Goal: Task Accomplishment & Management: Complete application form

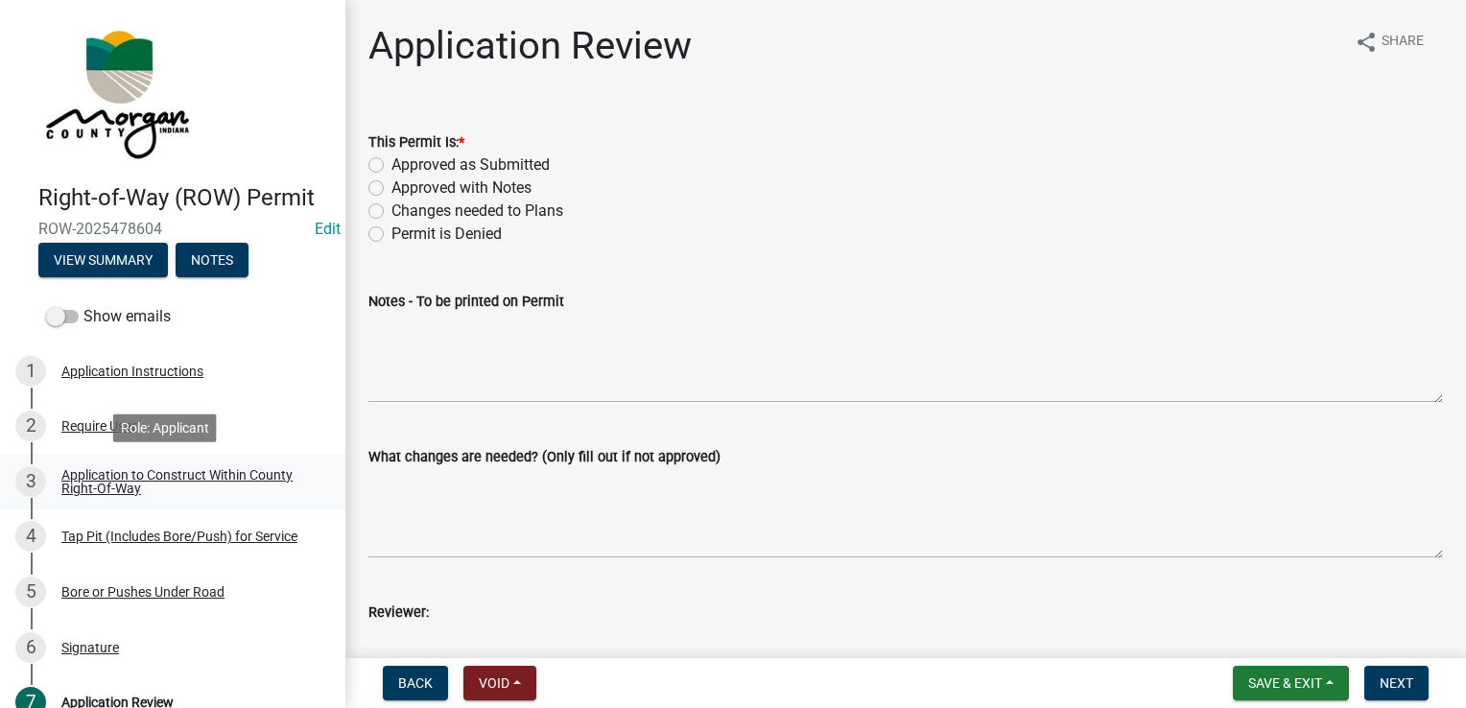
click at [113, 491] on div "Application to Construct Within County Right-Of-Way" at bounding box center [187, 481] width 253 height 27
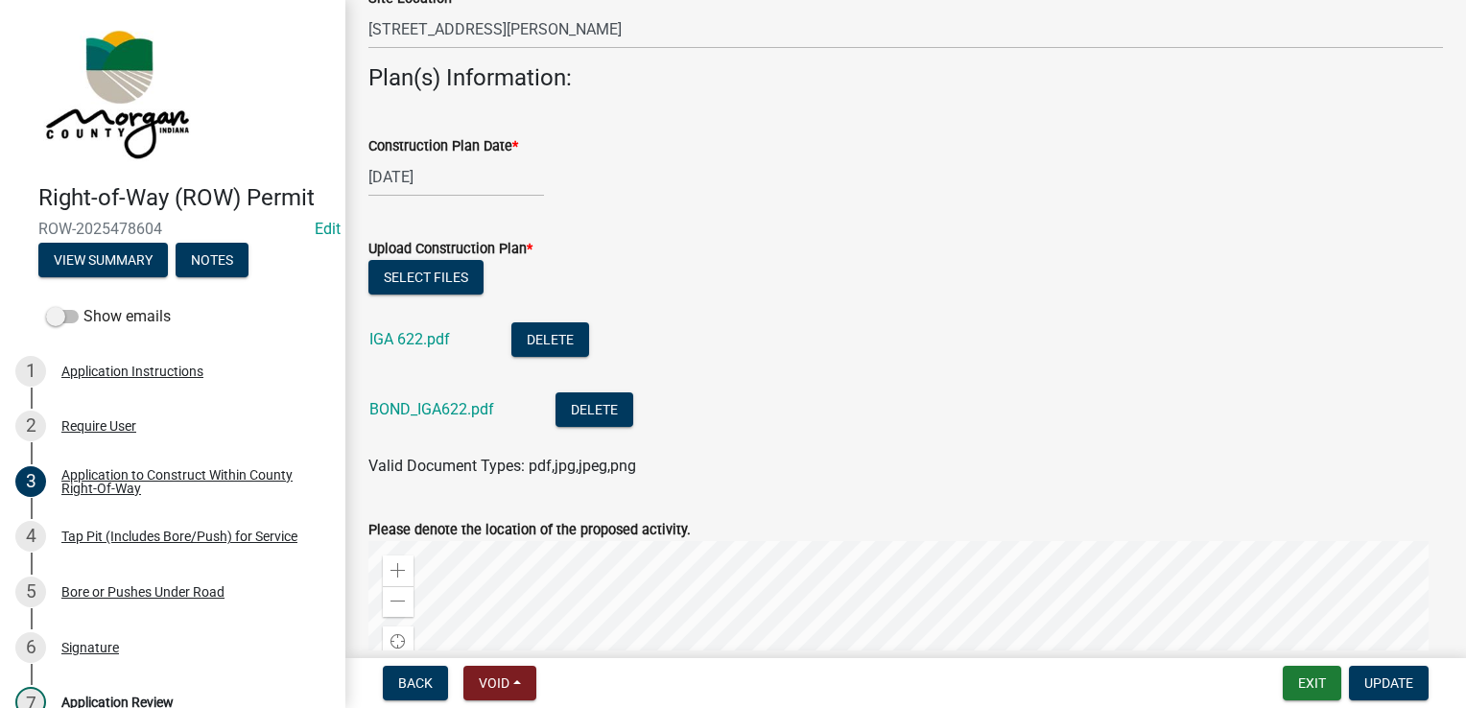
scroll to position [768, 0]
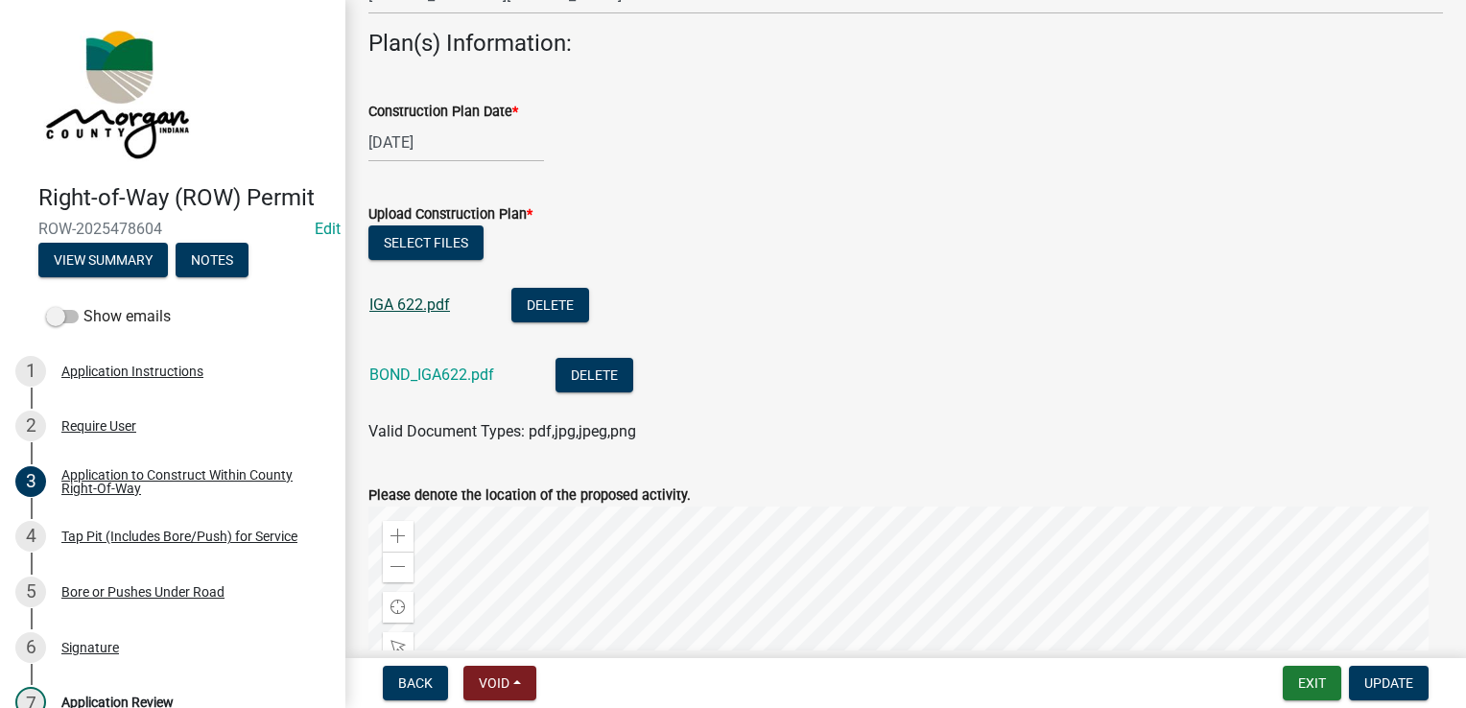
click at [430, 309] on link "IGA 622.pdf" at bounding box center [409, 305] width 81 height 18
click at [400, 367] on link "BOND_IGA622.pdf" at bounding box center [431, 375] width 125 height 18
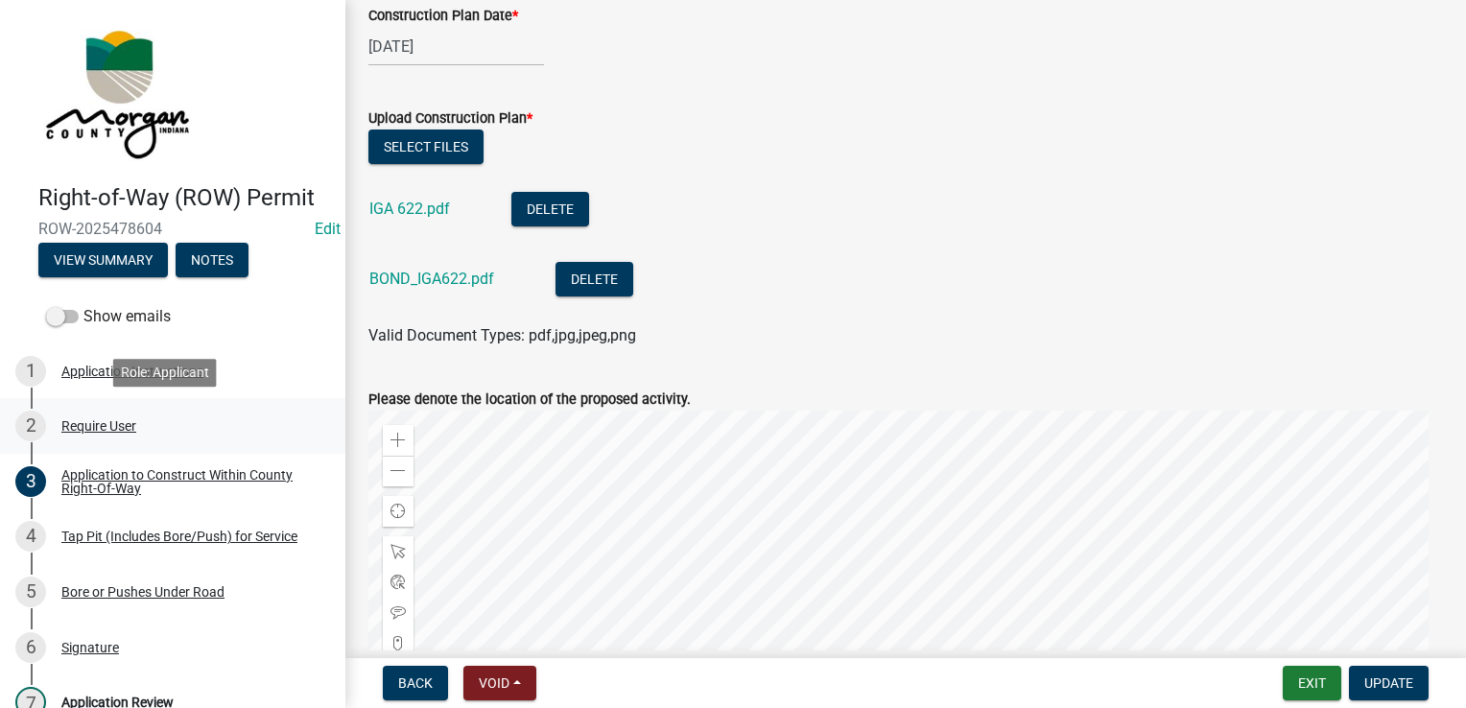
click at [157, 419] on div "2 Require User" at bounding box center [164, 426] width 299 height 31
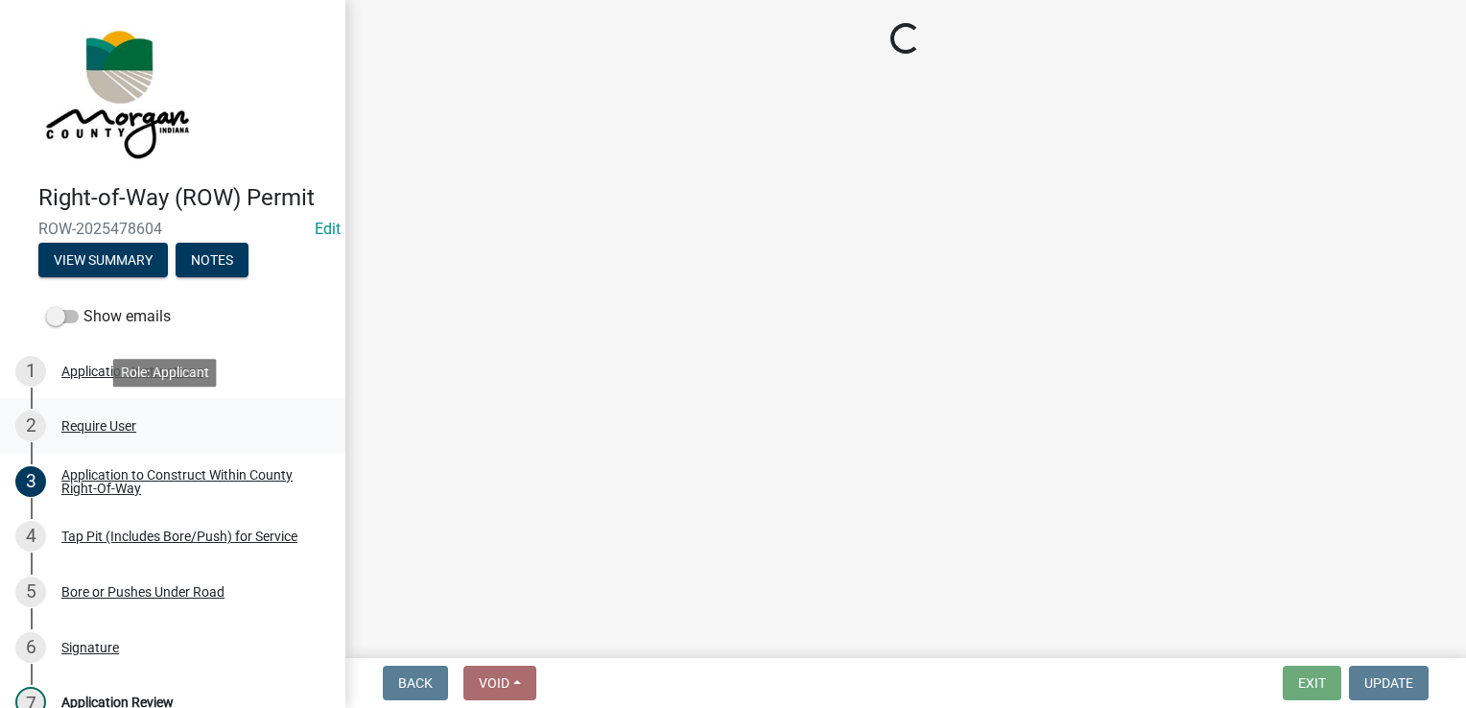
scroll to position [0, 0]
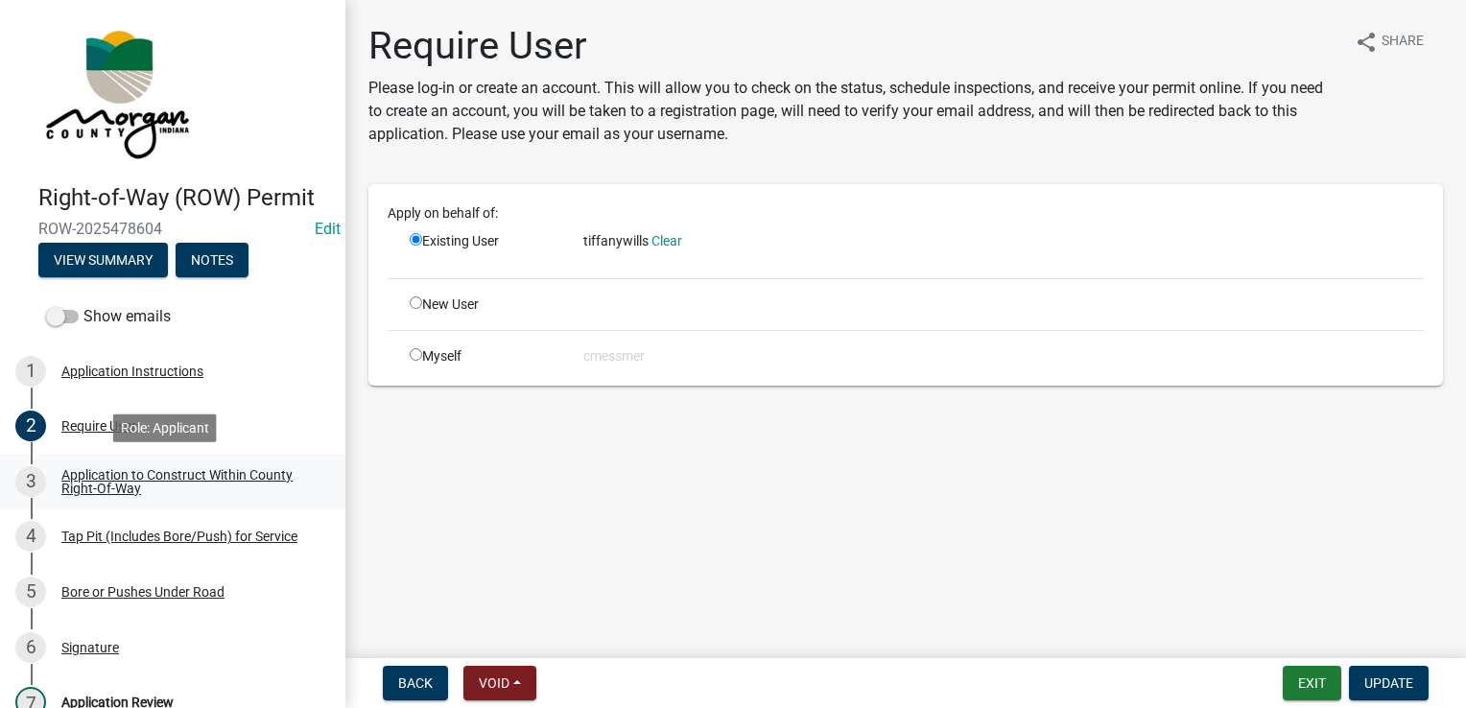
click at [123, 474] on div "Application to Construct Within County Right-Of-Way" at bounding box center [187, 481] width 253 height 27
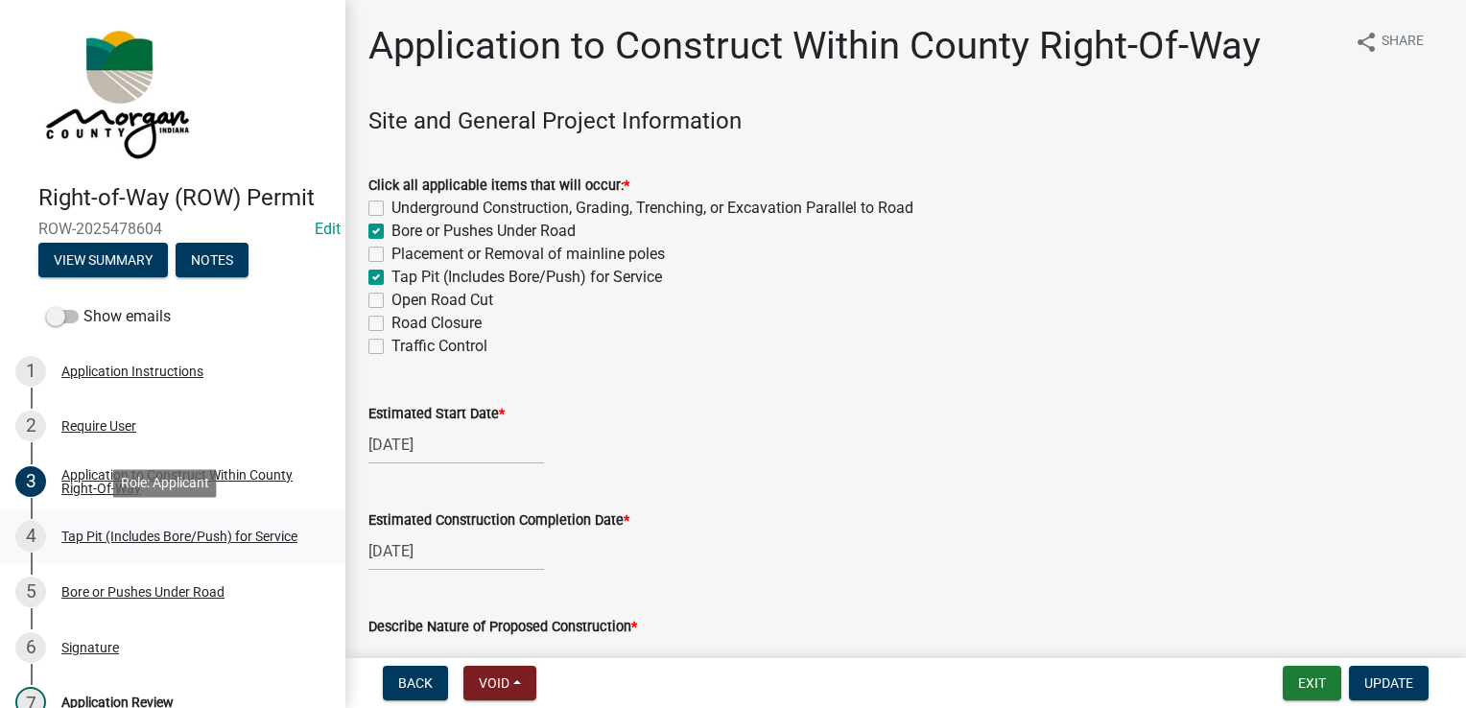
click at [123, 546] on div "4 Tap Pit (Includes Bore/Push) for Service" at bounding box center [164, 536] width 299 height 31
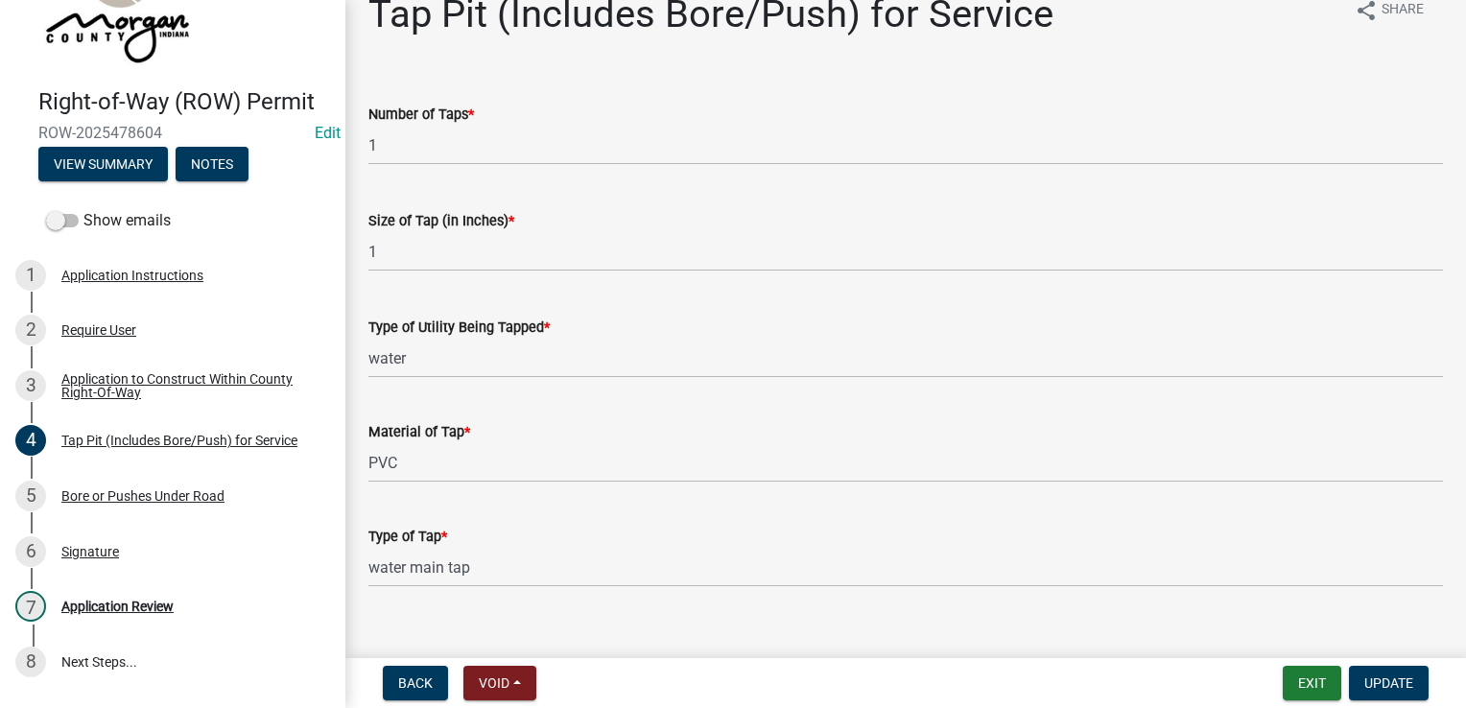
scroll to position [58, 0]
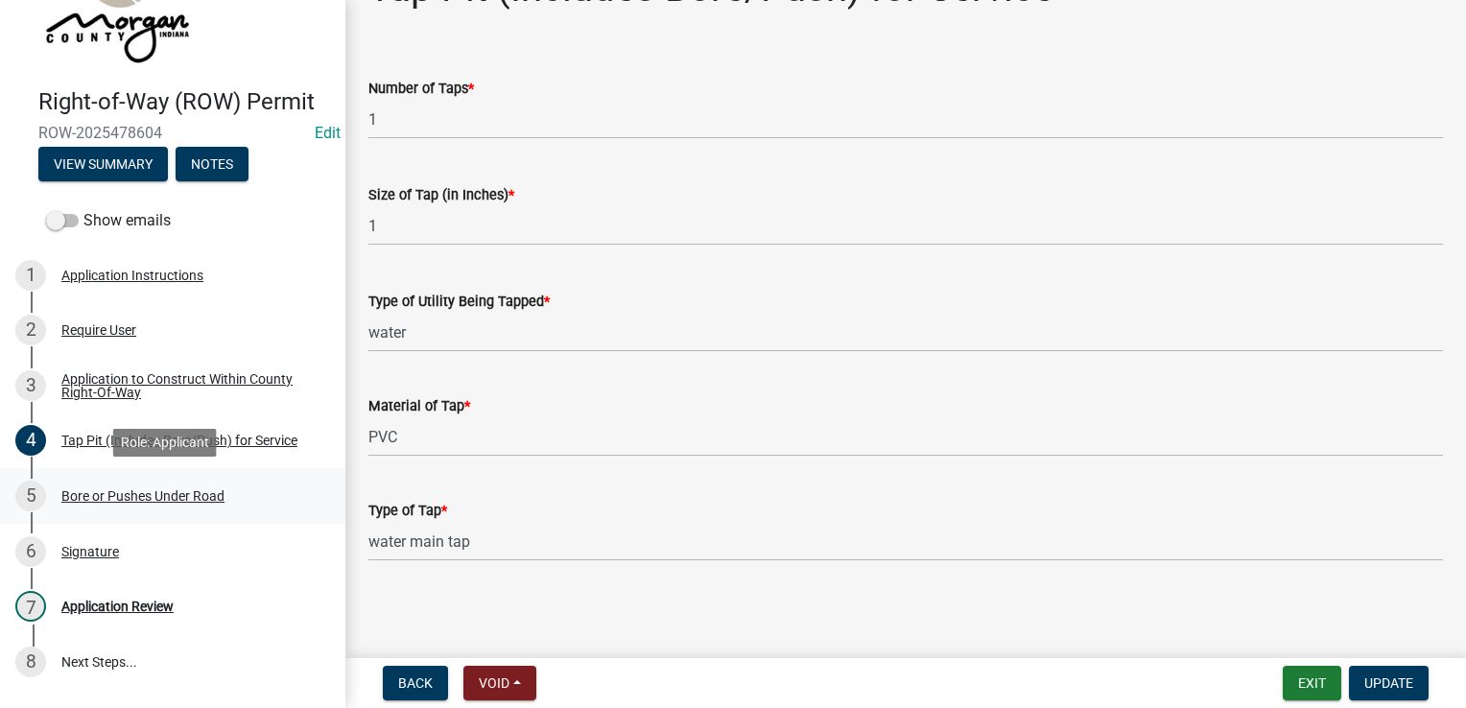
click at [167, 496] on div "Bore or Pushes Under Road" at bounding box center [142, 495] width 163 height 13
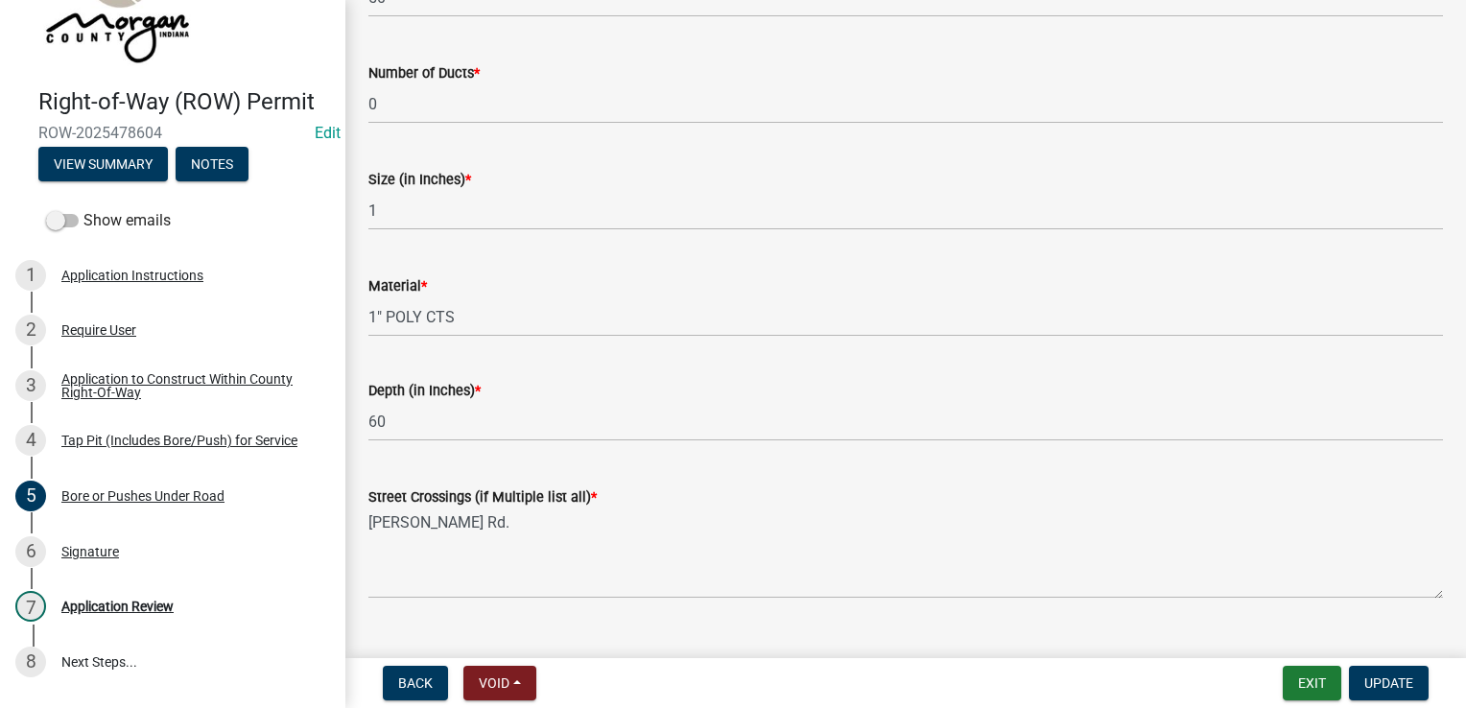
scroll to position [323, 0]
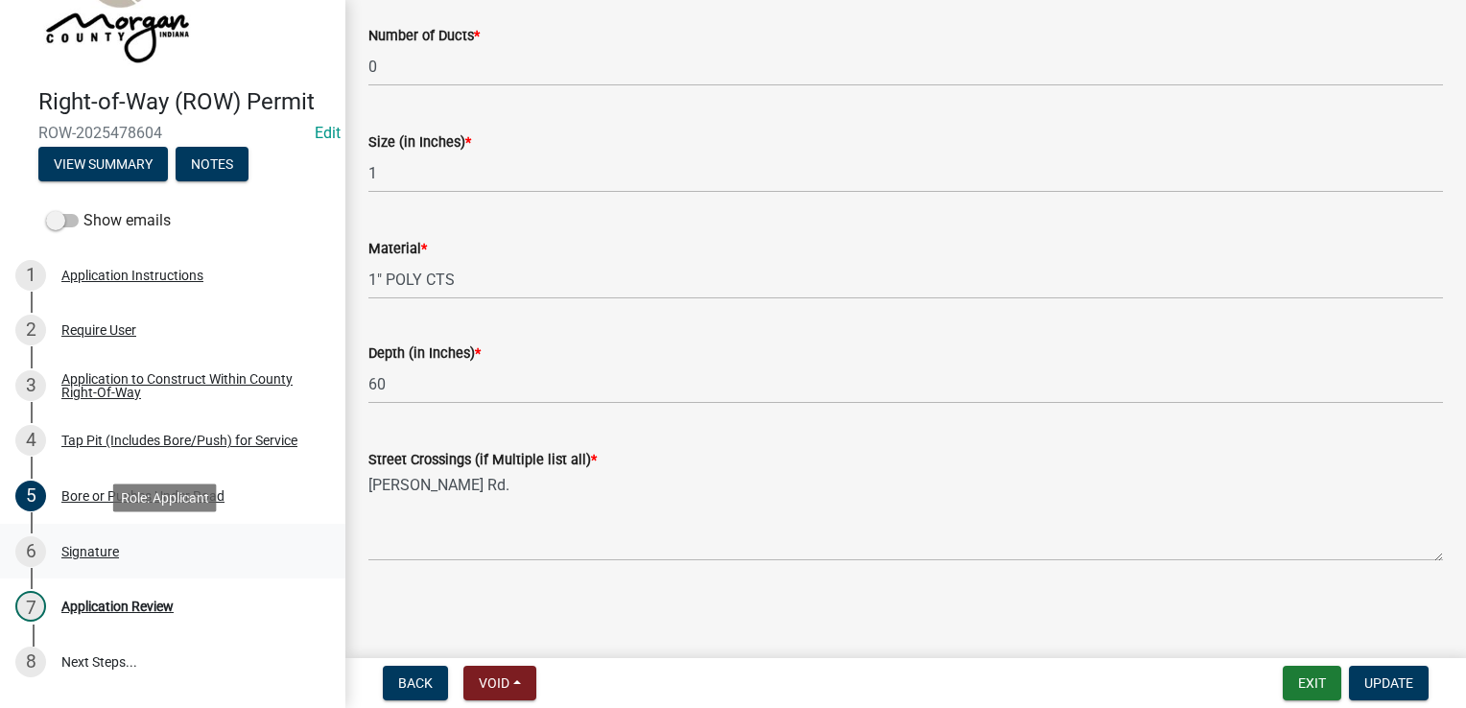
click at [98, 554] on div "Signature" at bounding box center [90, 551] width 58 height 13
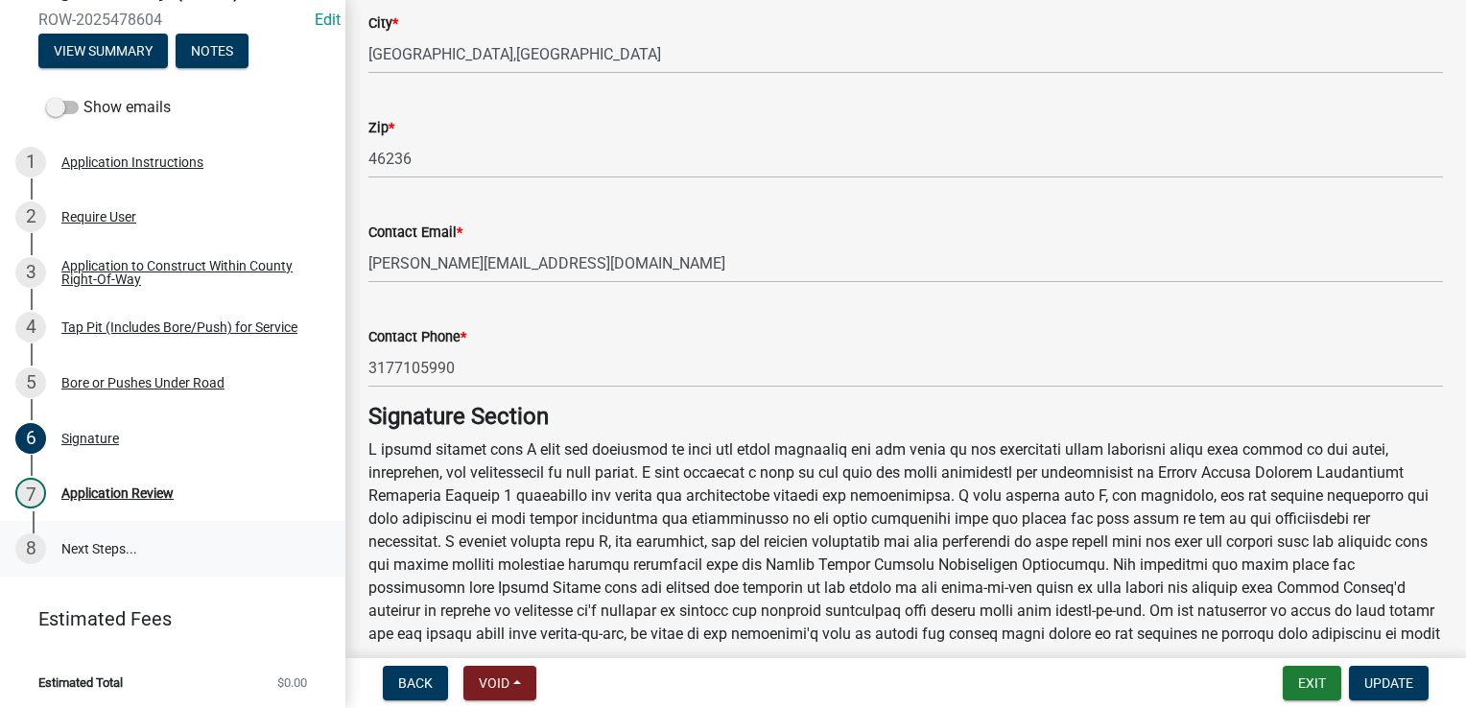
scroll to position [212, 0]
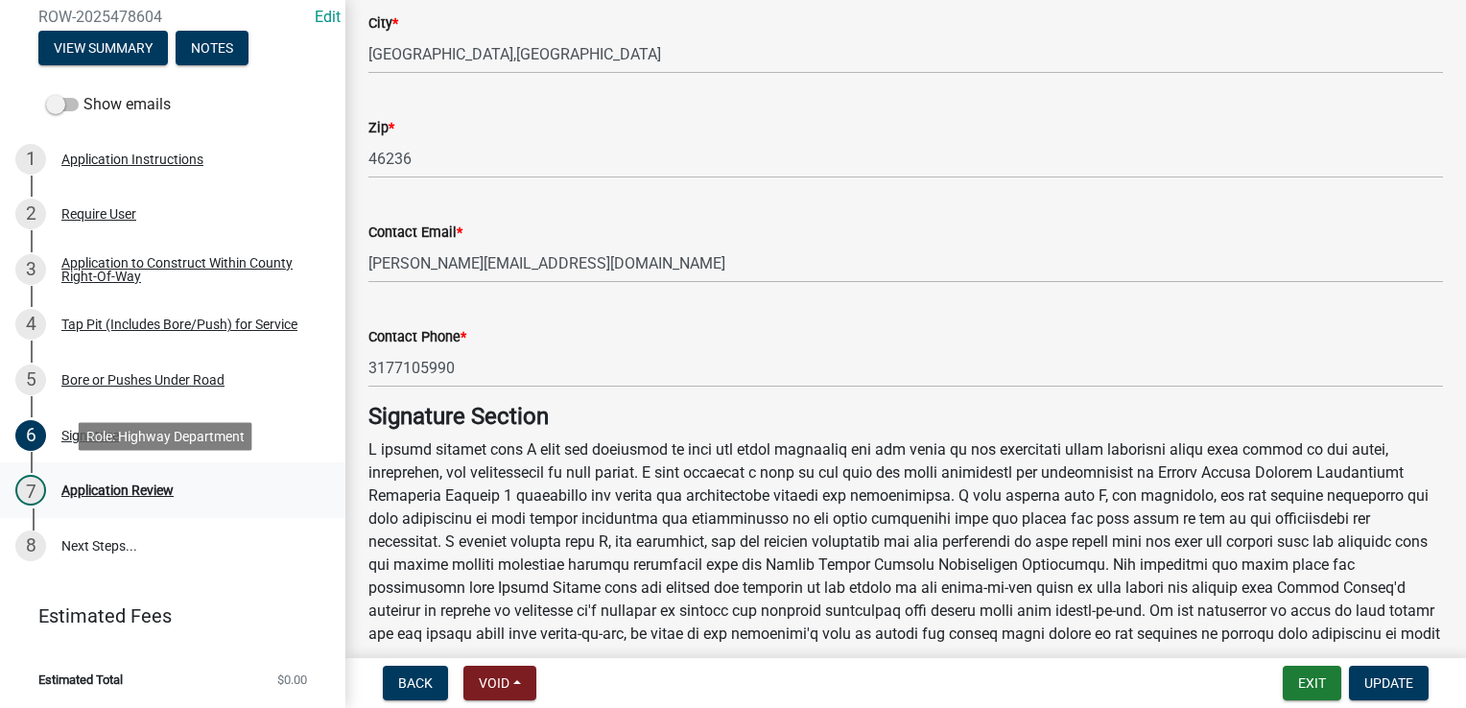
click at [159, 489] on div "Application Review" at bounding box center [117, 490] width 112 height 13
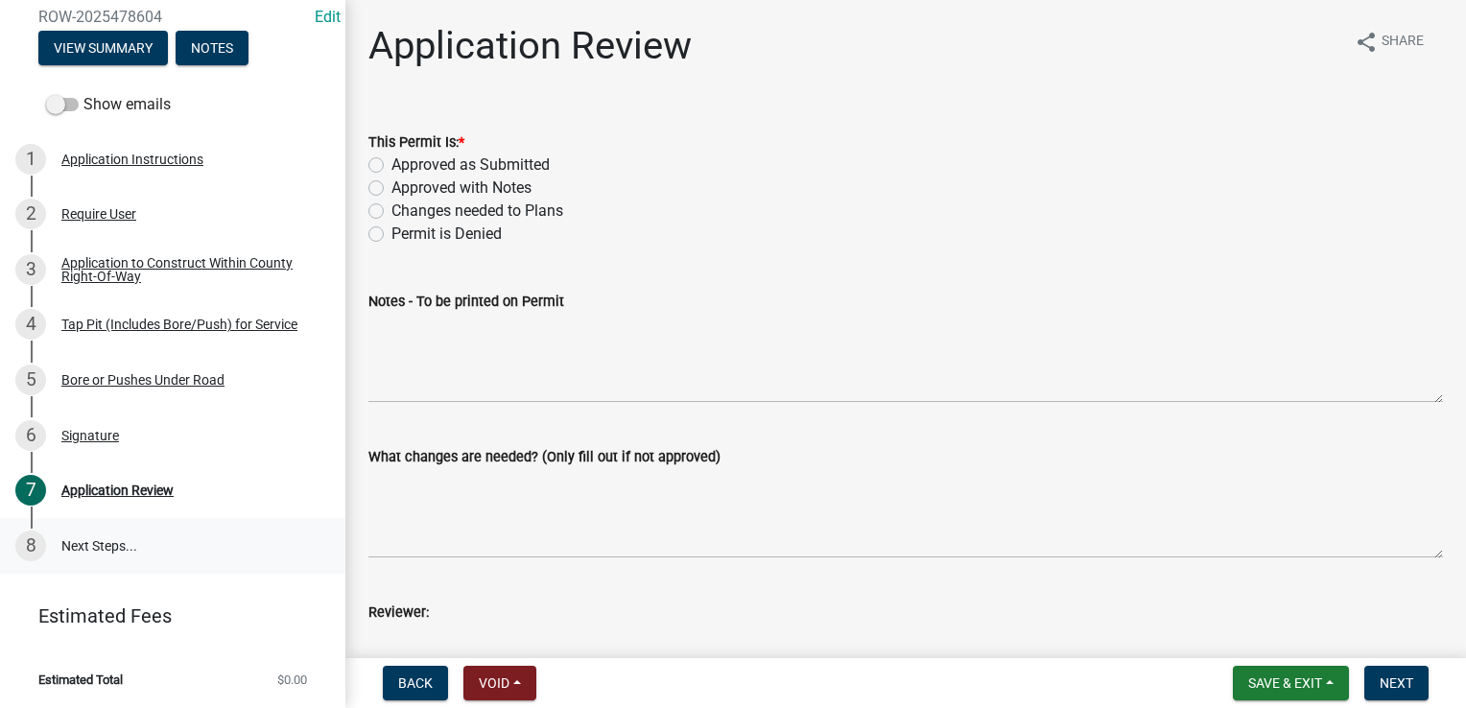
click at [124, 540] on link "8 Next Steps..." at bounding box center [172, 546] width 345 height 56
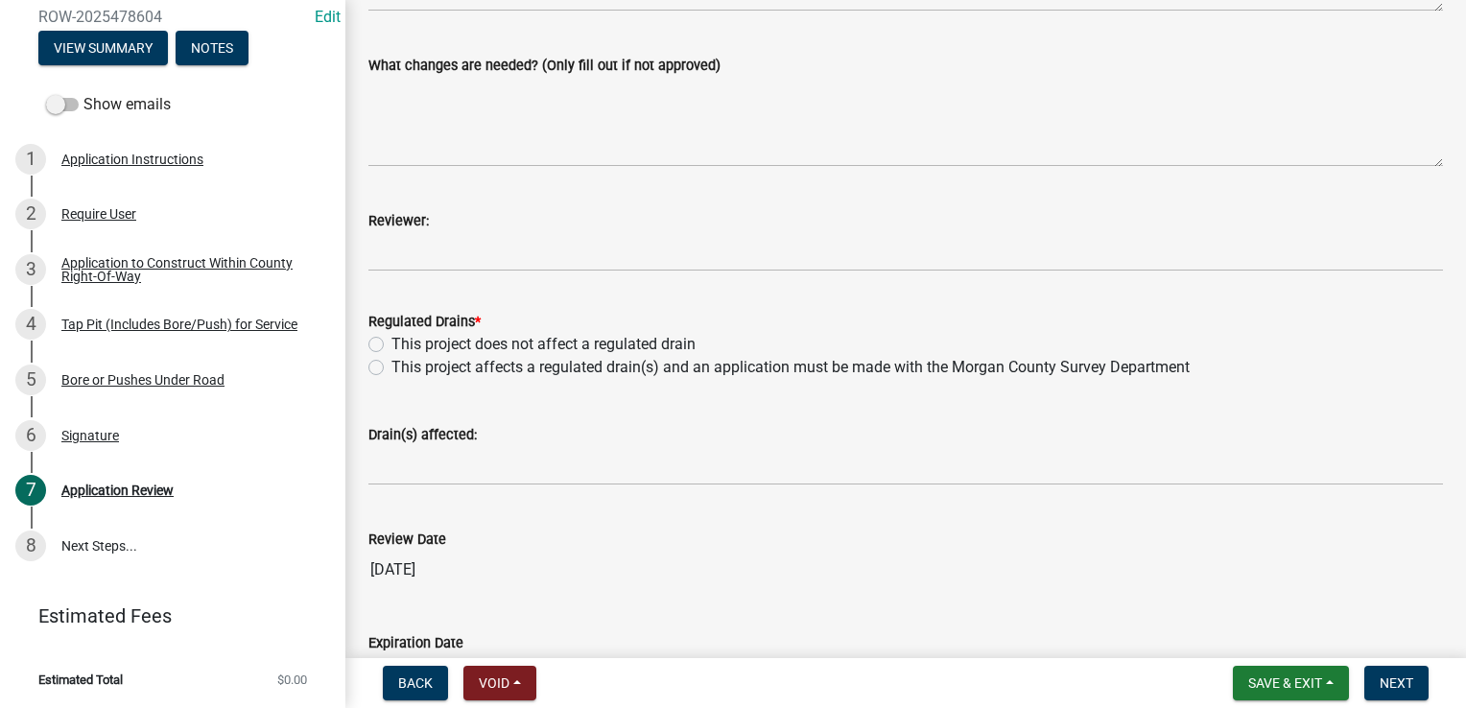
scroll to position [192, 0]
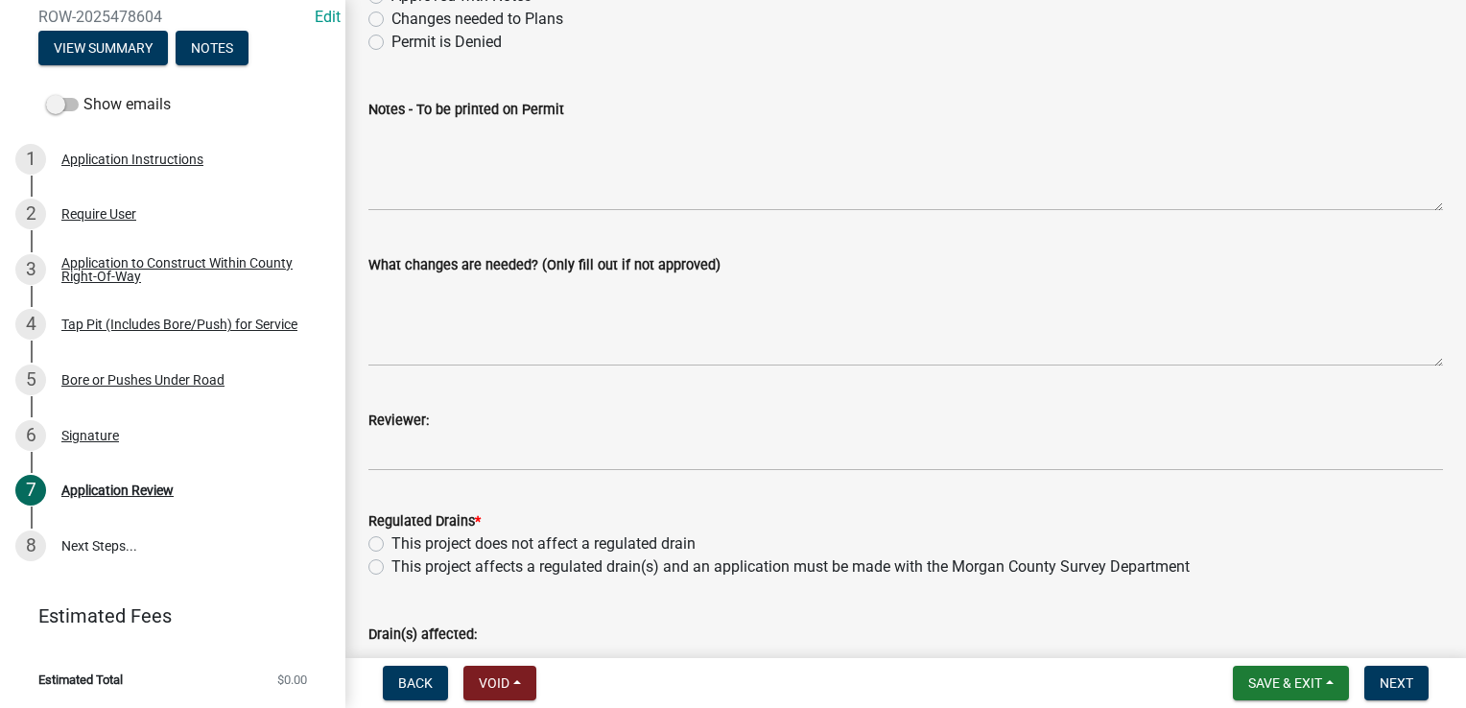
click at [111, 443] on div "6 Signature" at bounding box center [164, 435] width 299 height 31
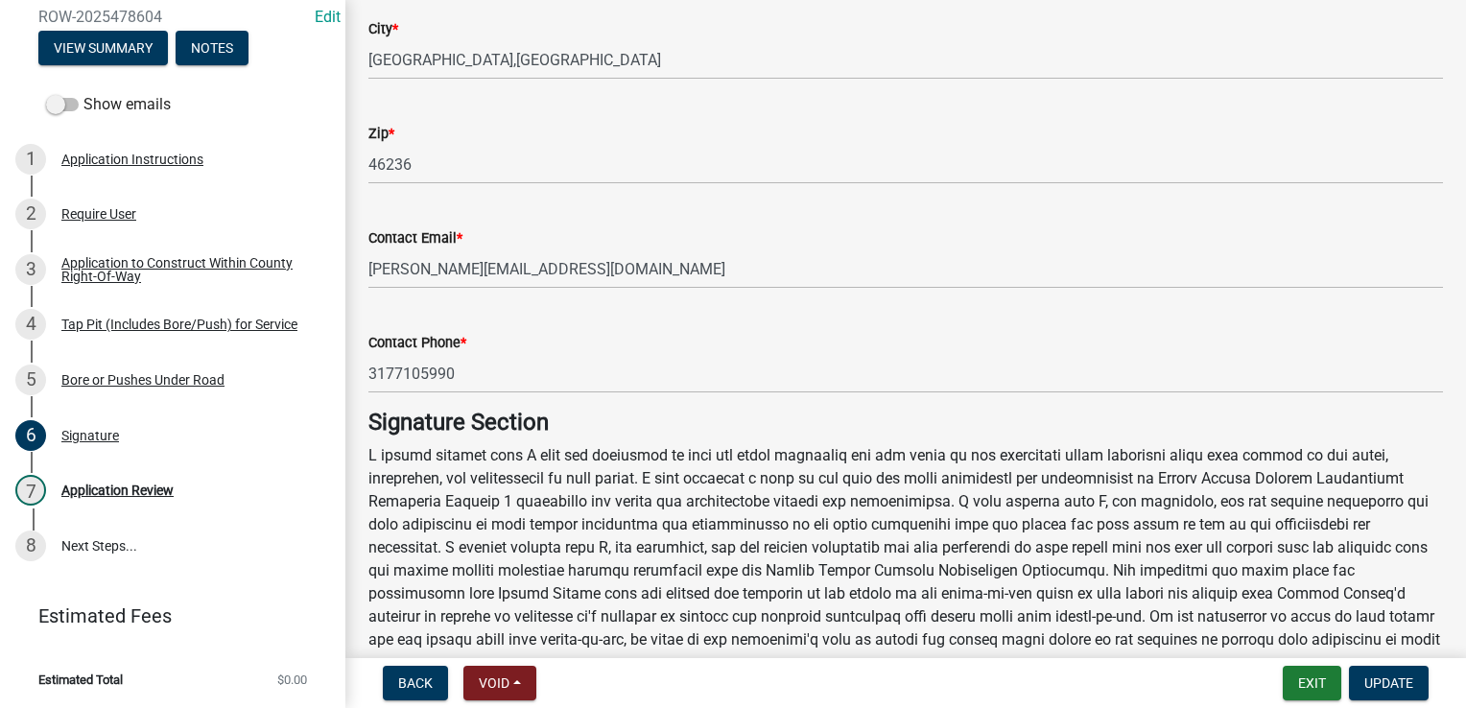
scroll to position [480, 0]
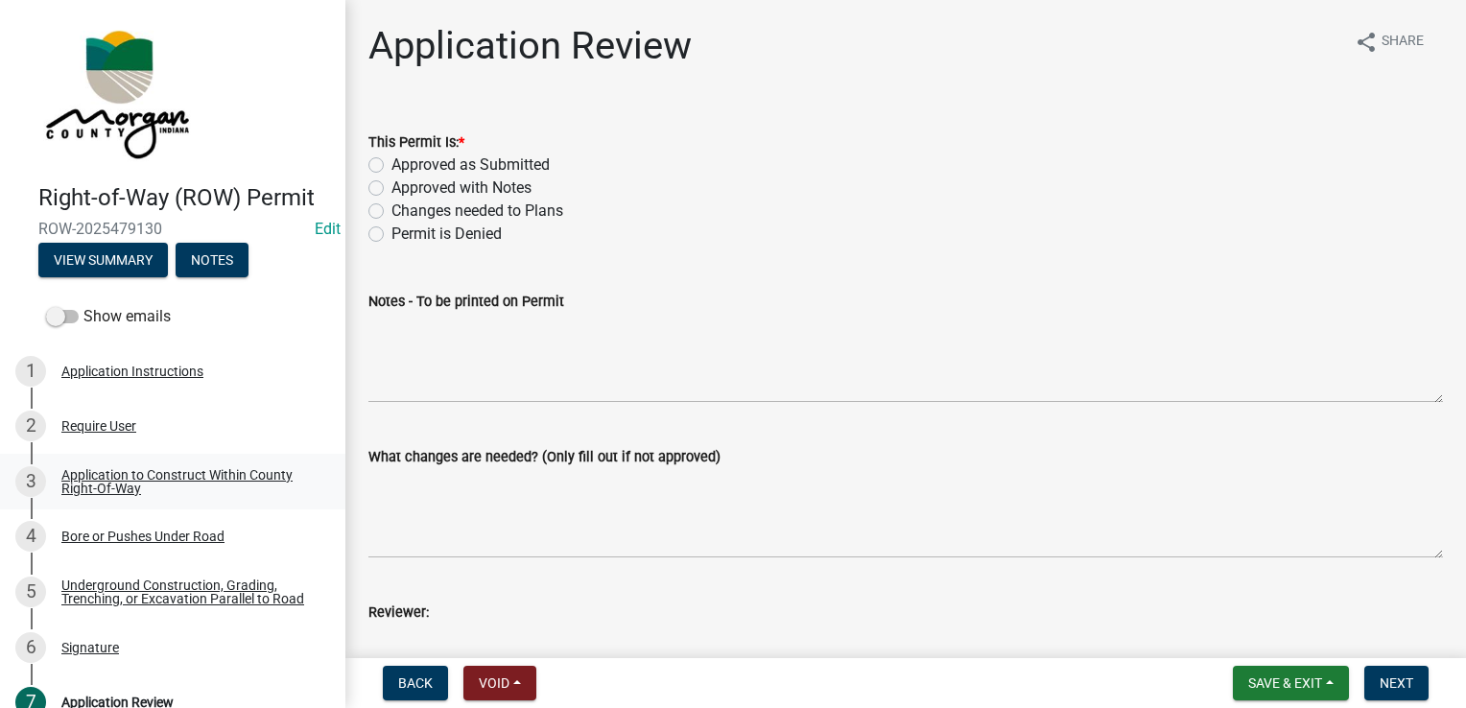
click at [123, 470] on div "Application to Construct Within County Right-Of-Way" at bounding box center [187, 481] width 253 height 27
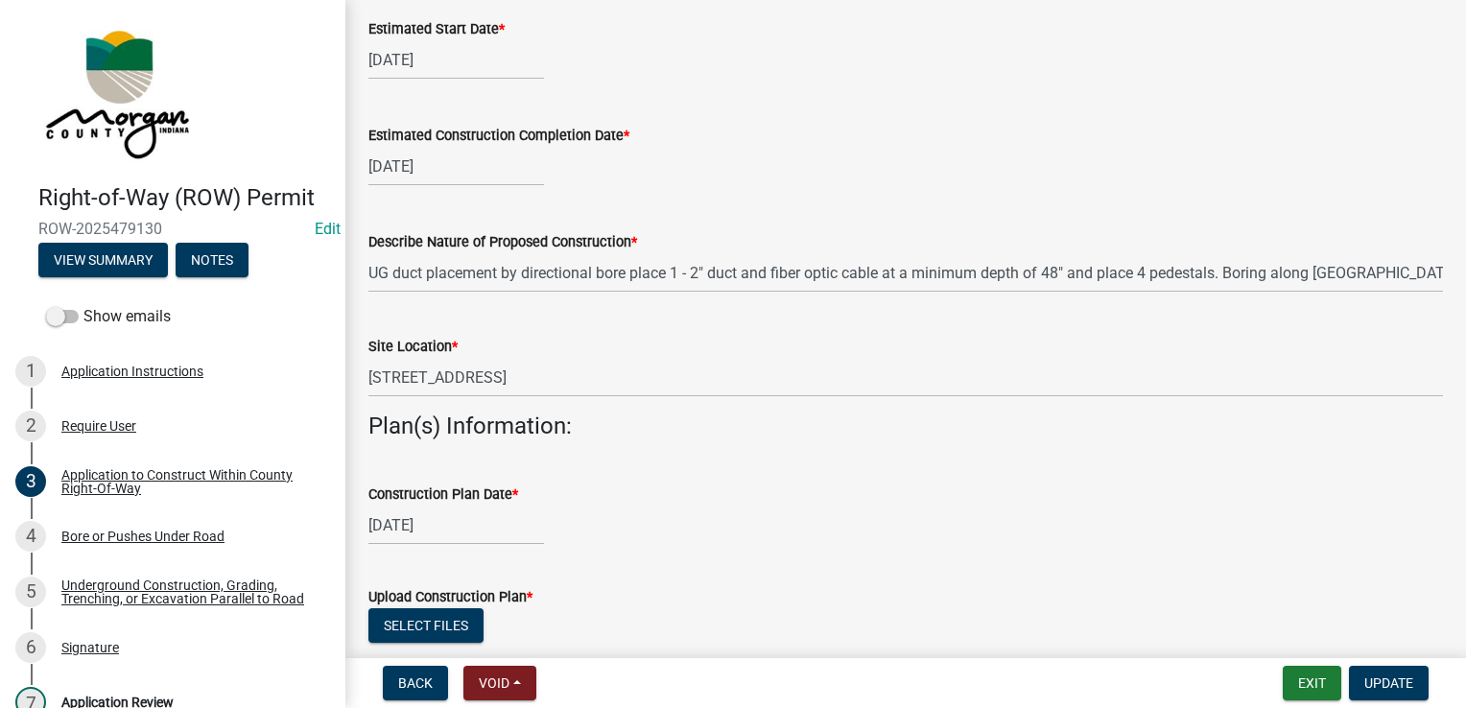
scroll to position [384, 0]
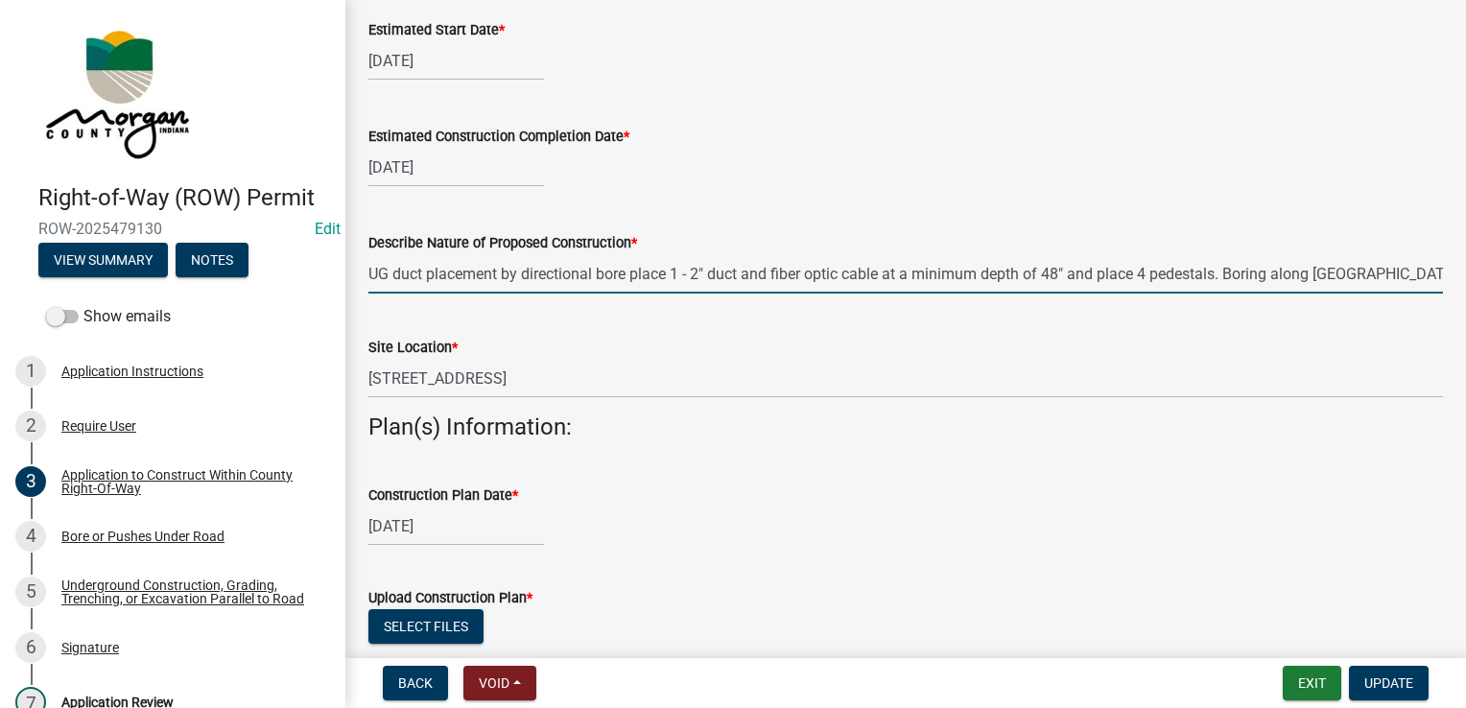
click at [1075, 275] on input "UG duct placement by directional bore place 1 - 2" duct and fiber optic cable a…" at bounding box center [905, 273] width 1075 height 39
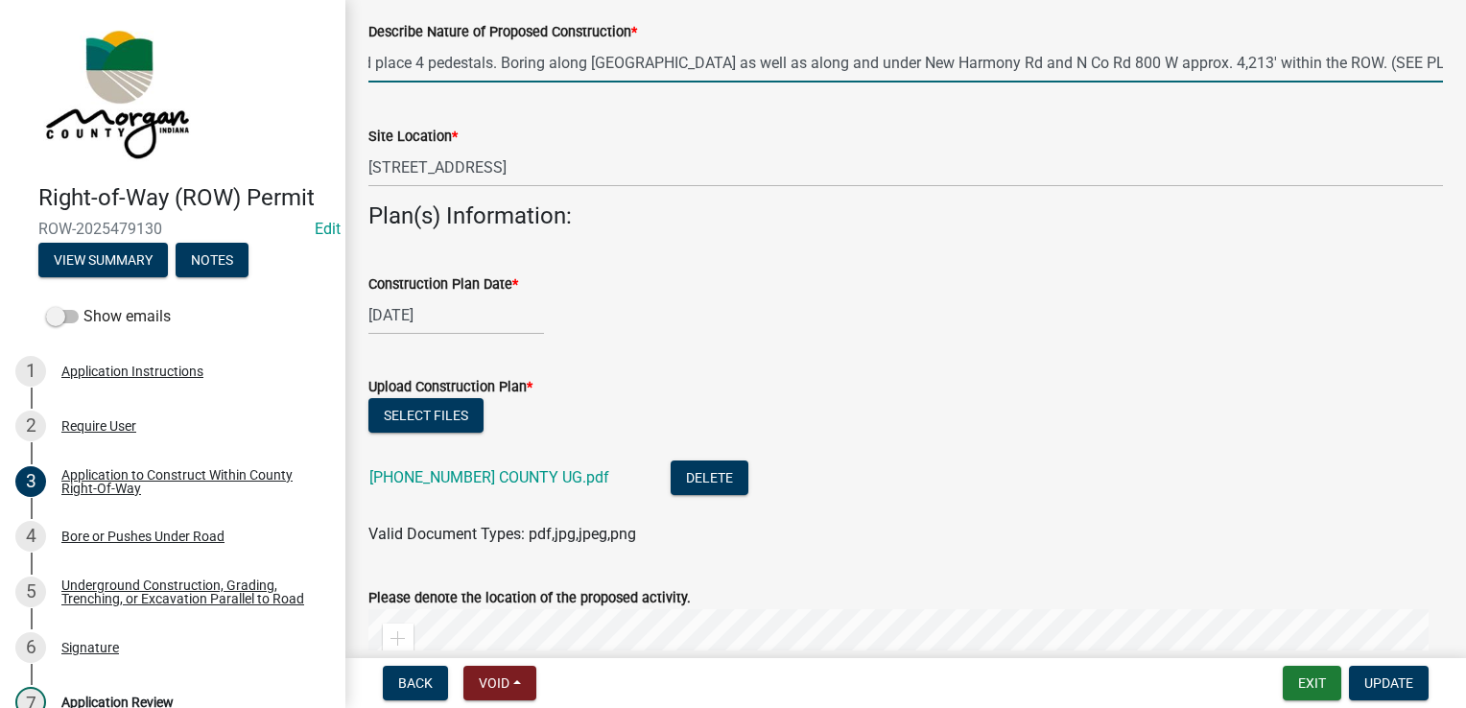
scroll to position [672, 0]
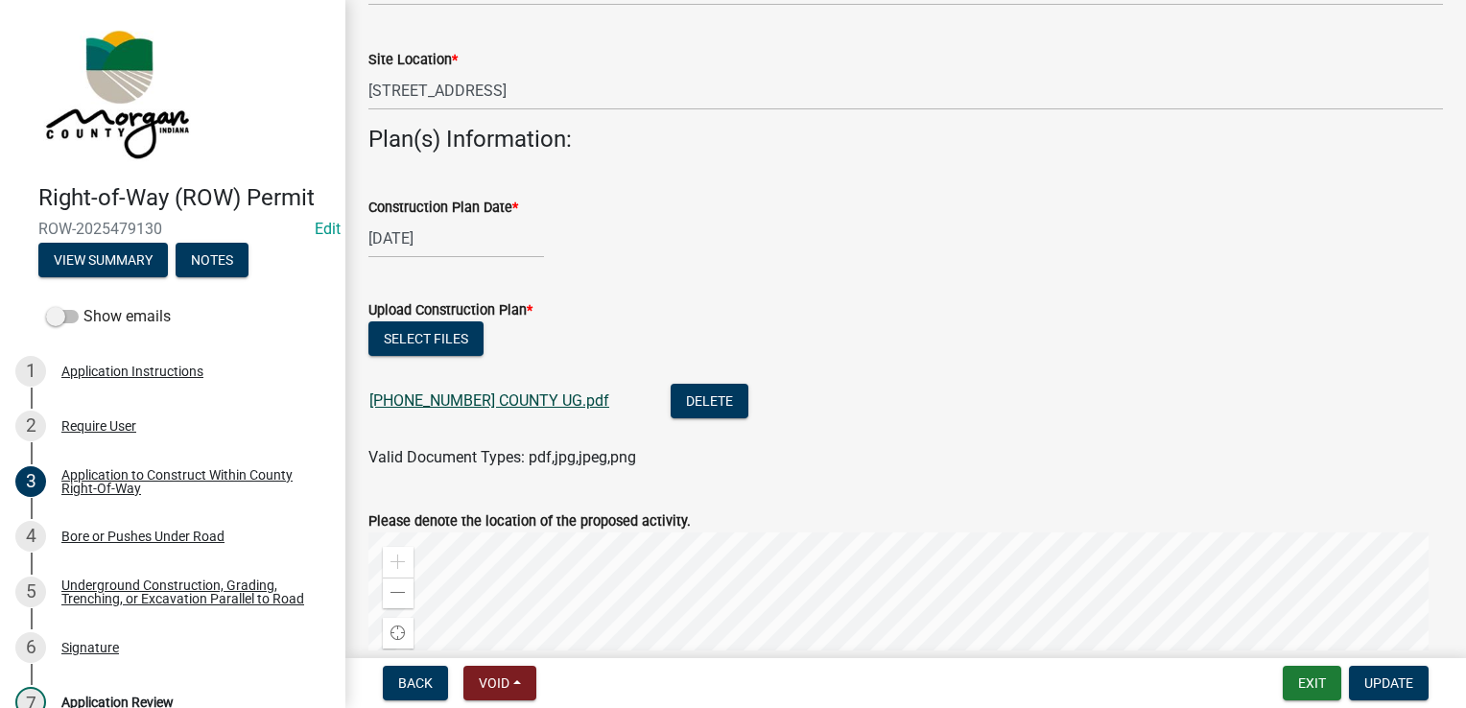
click at [508, 396] on link "[PHONE_NUMBER] COUNTY UG.pdf" at bounding box center [489, 400] width 240 height 18
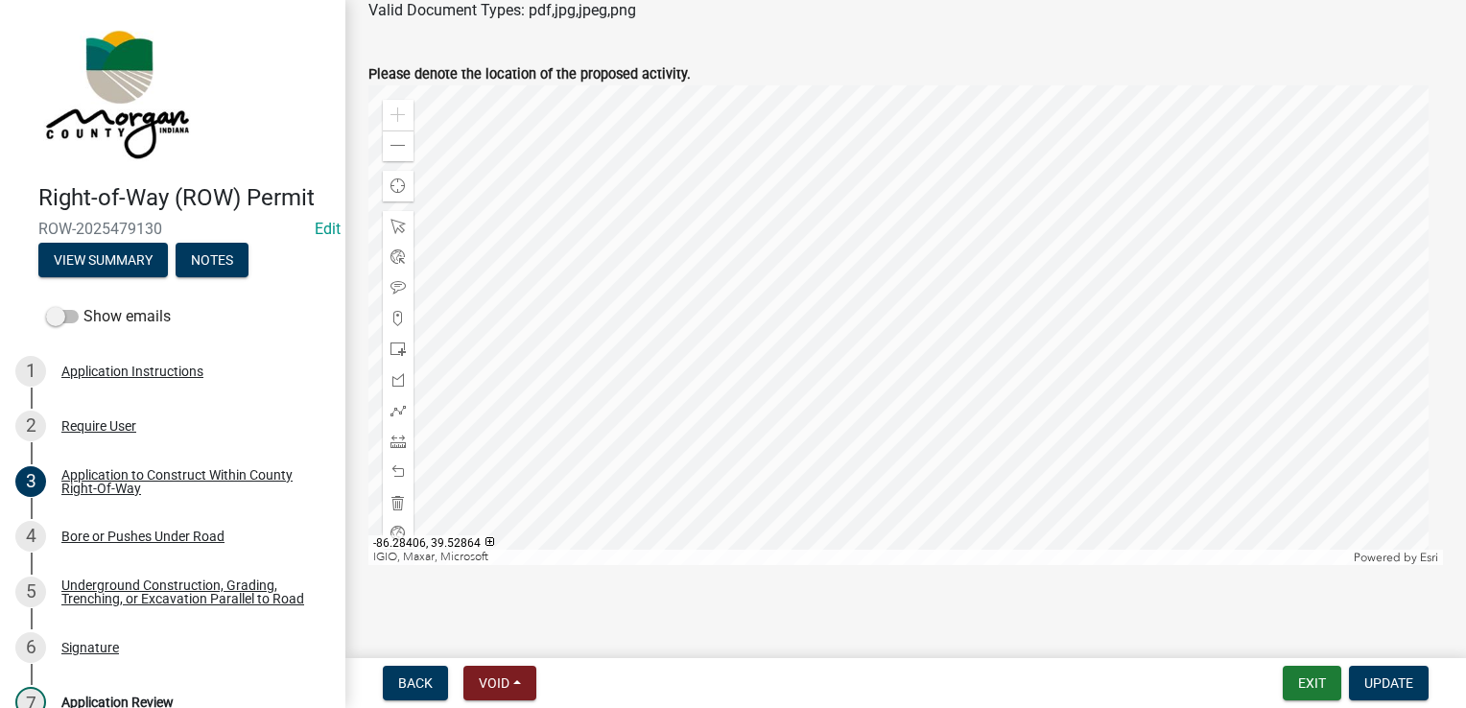
scroll to position [1125, 0]
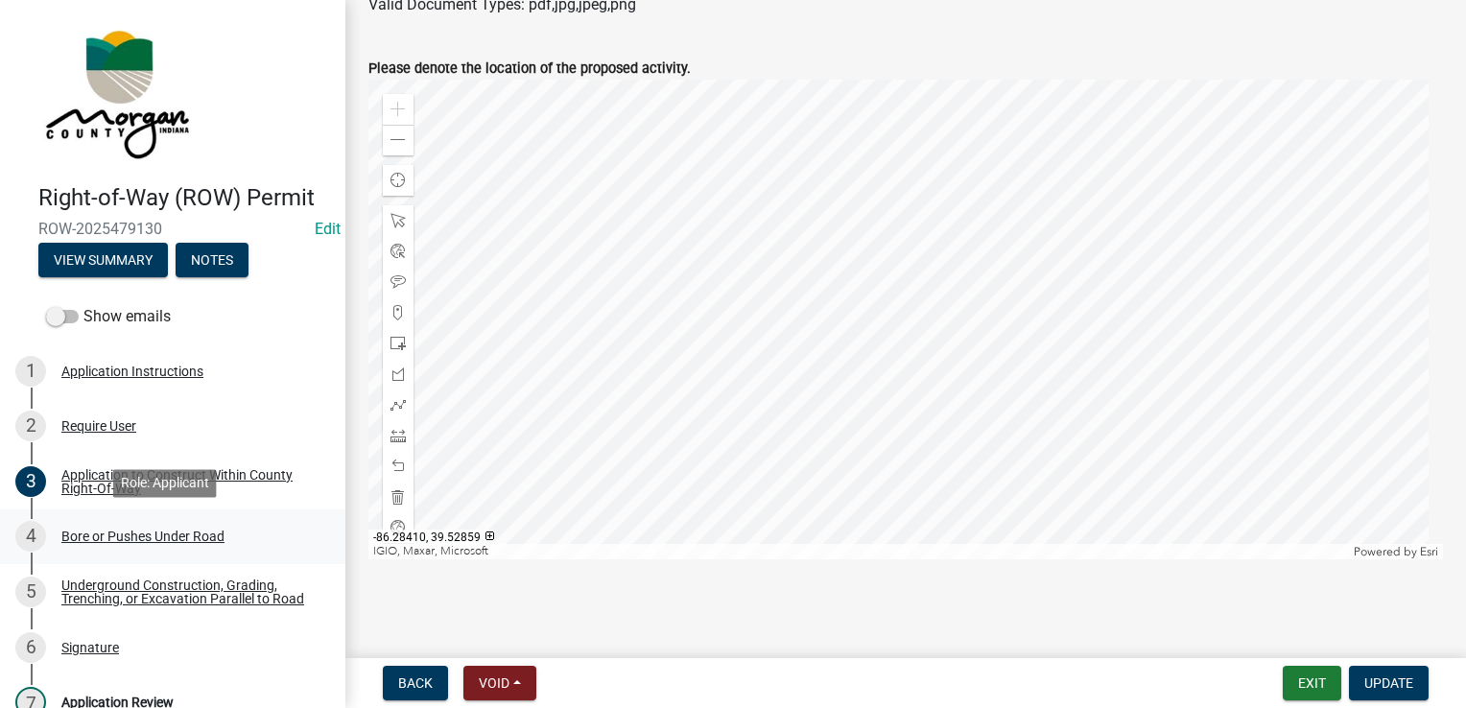
click at [176, 545] on div "4 Bore or Pushes Under Road" at bounding box center [164, 536] width 299 height 31
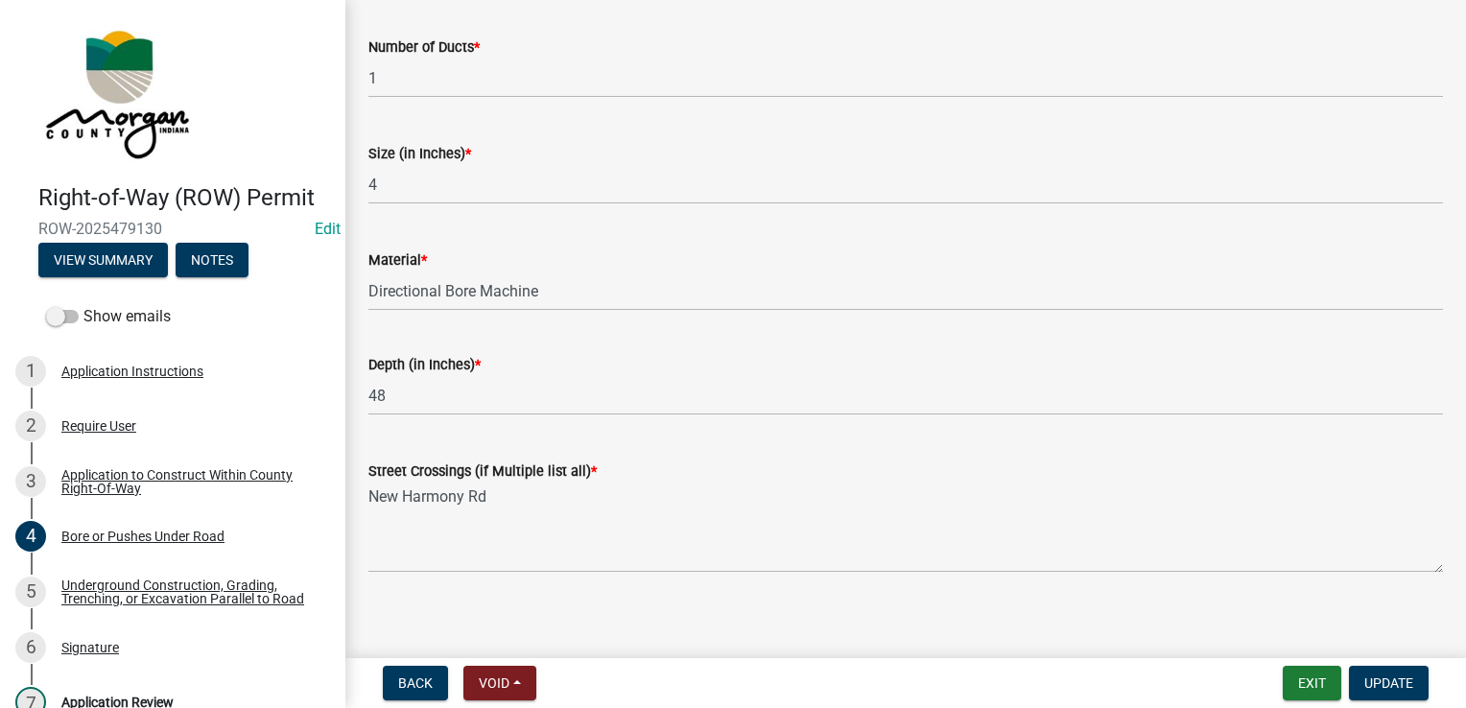
scroll to position [323, 0]
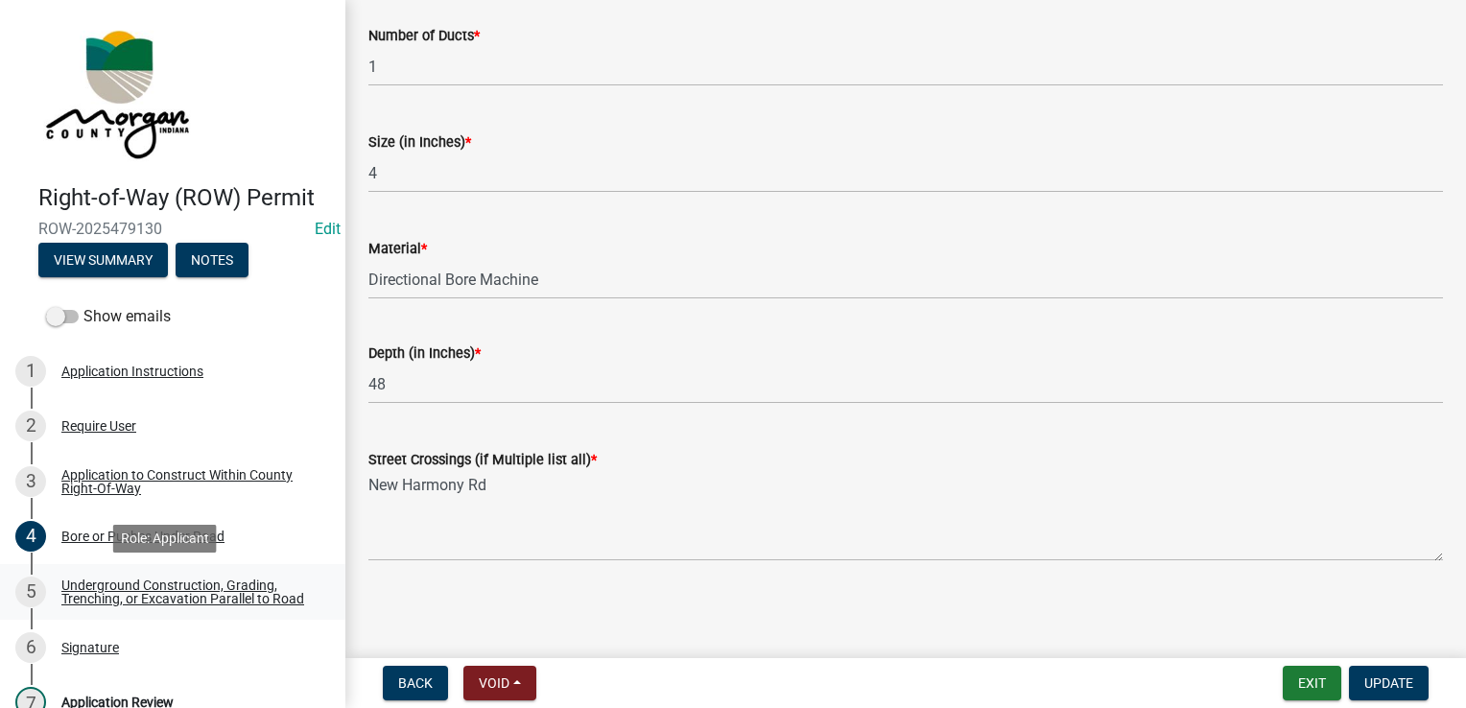
click at [197, 579] on div "Underground Construction, Grading, Trenching, or Excavation Parallel to Road" at bounding box center [187, 592] width 253 height 27
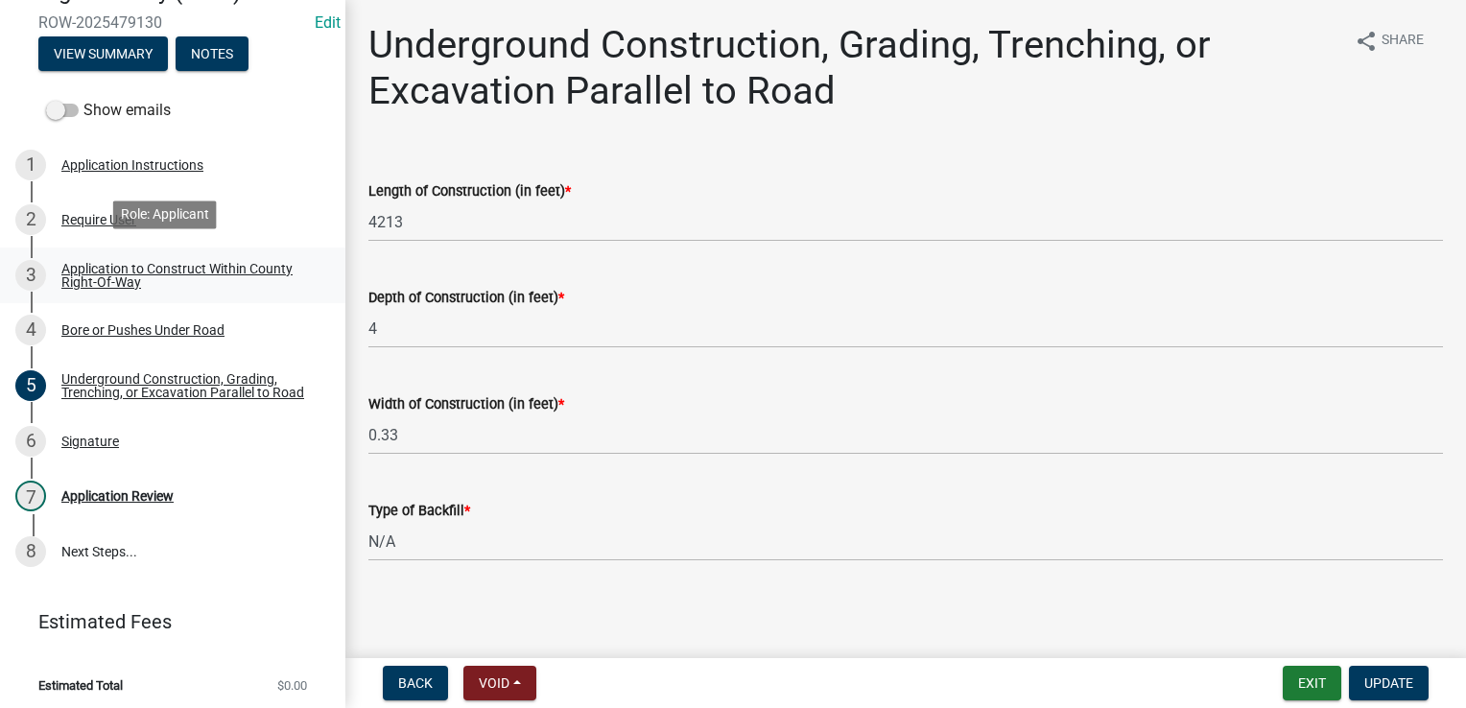
scroll to position [222, 0]
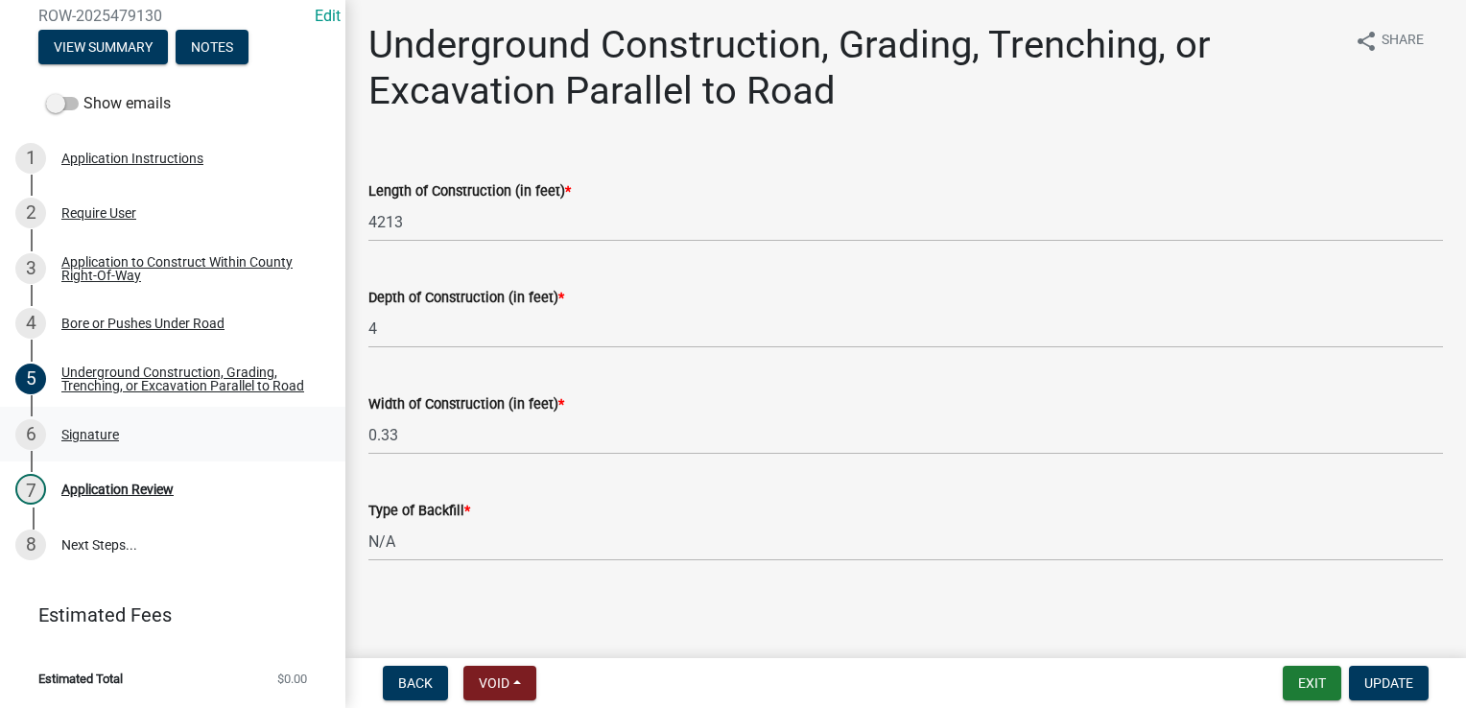
click at [101, 432] on div "Signature" at bounding box center [90, 434] width 58 height 13
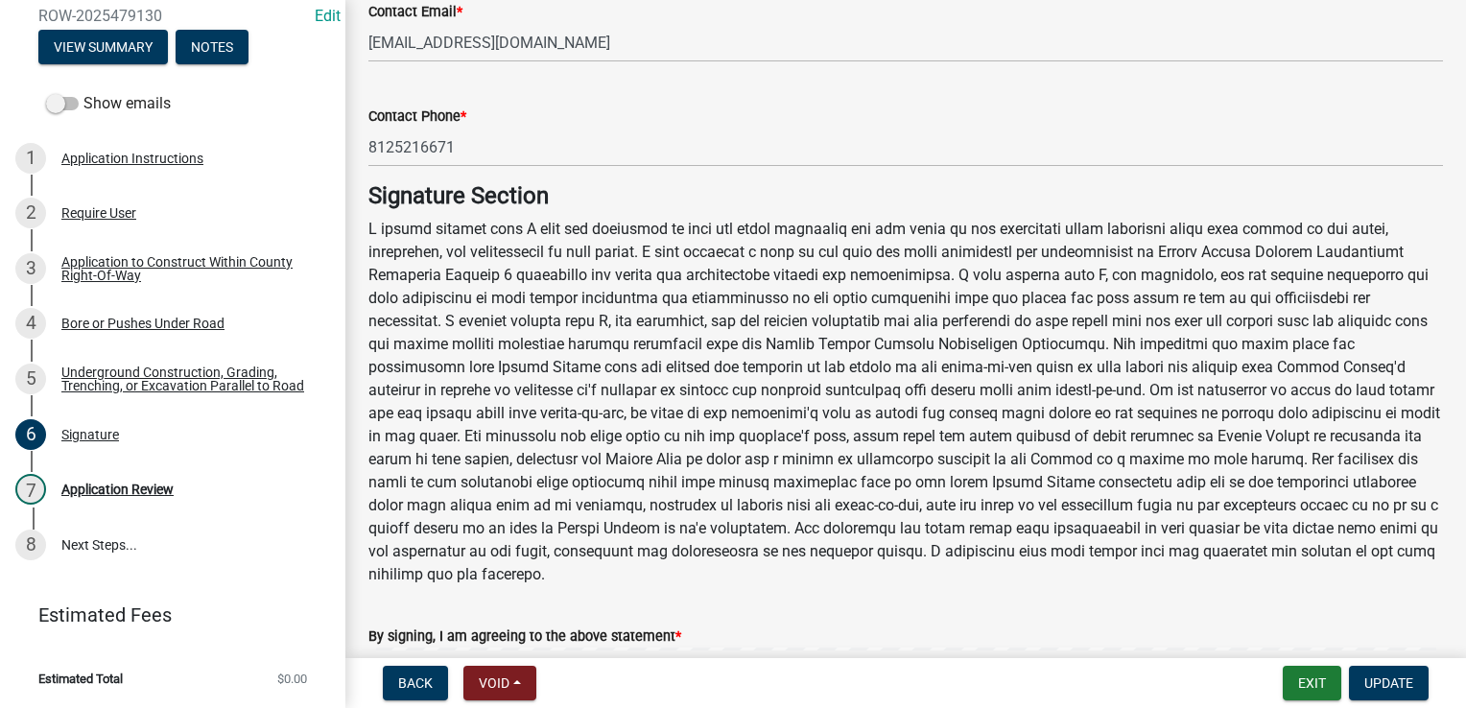
scroll to position [768, 0]
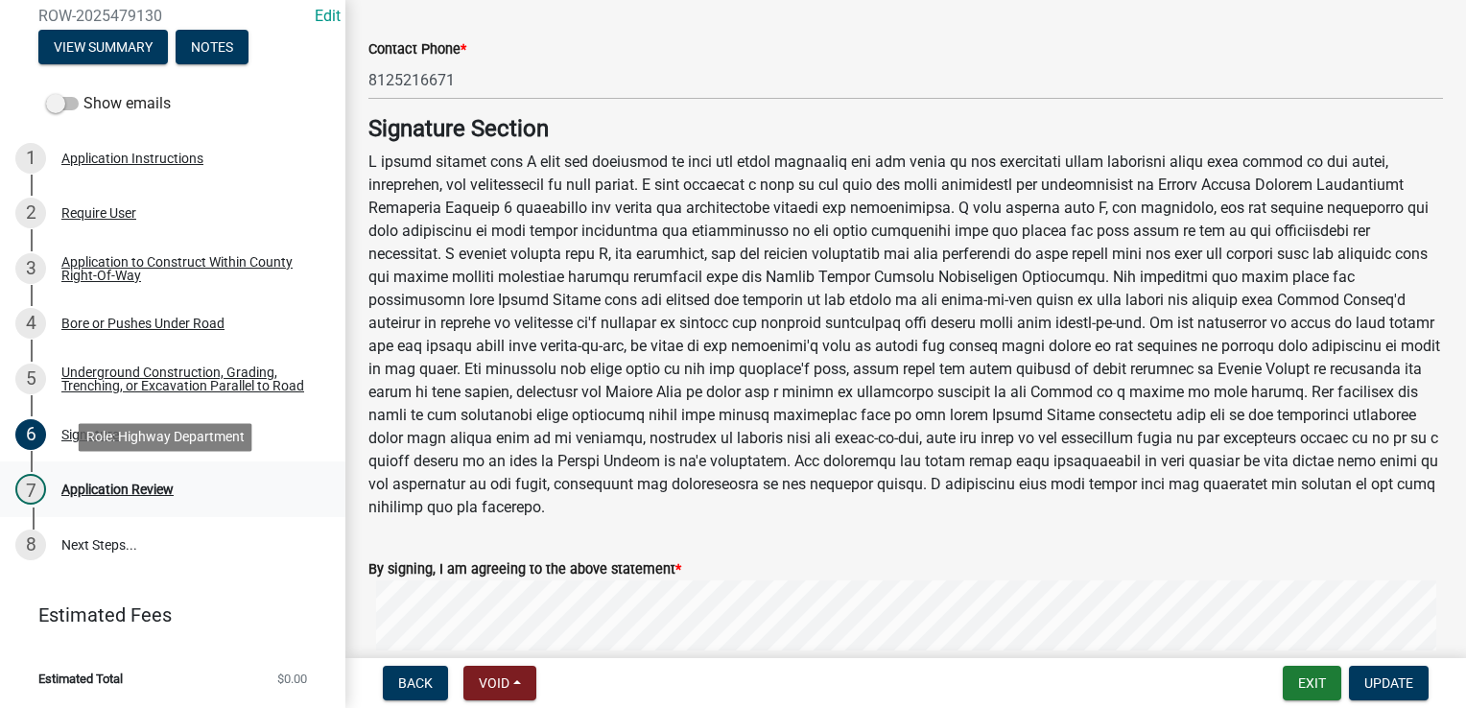
click at [114, 494] on div "Application Review" at bounding box center [117, 489] width 112 height 13
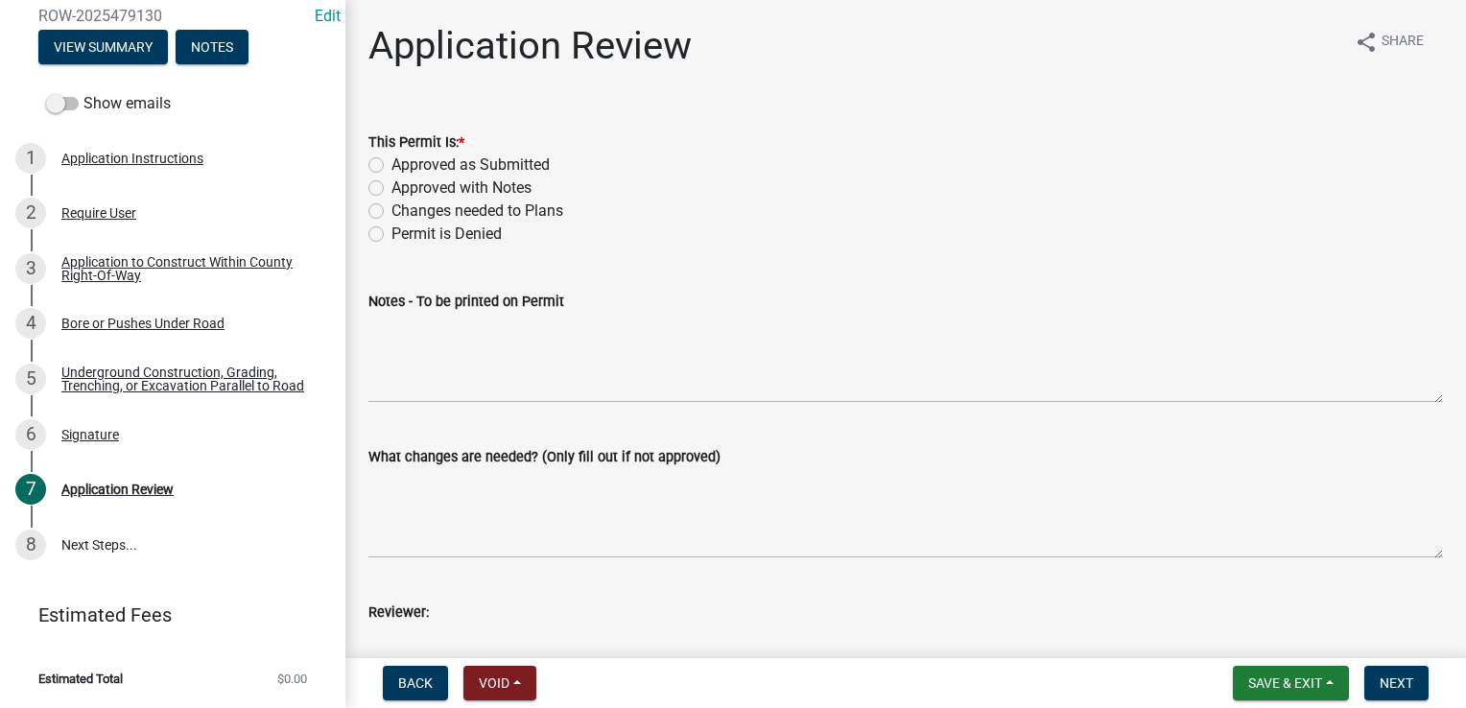
click at [391, 194] on label "Approved with Notes" at bounding box center [461, 188] width 140 height 23
click at [391, 189] on input "Approved with Notes" at bounding box center [397, 183] width 12 height 12
radio input "true"
click at [452, 411] on wm-data-entity-input "Notes - To be printed on Permit" at bounding box center [905, 340] width 1075 height 155
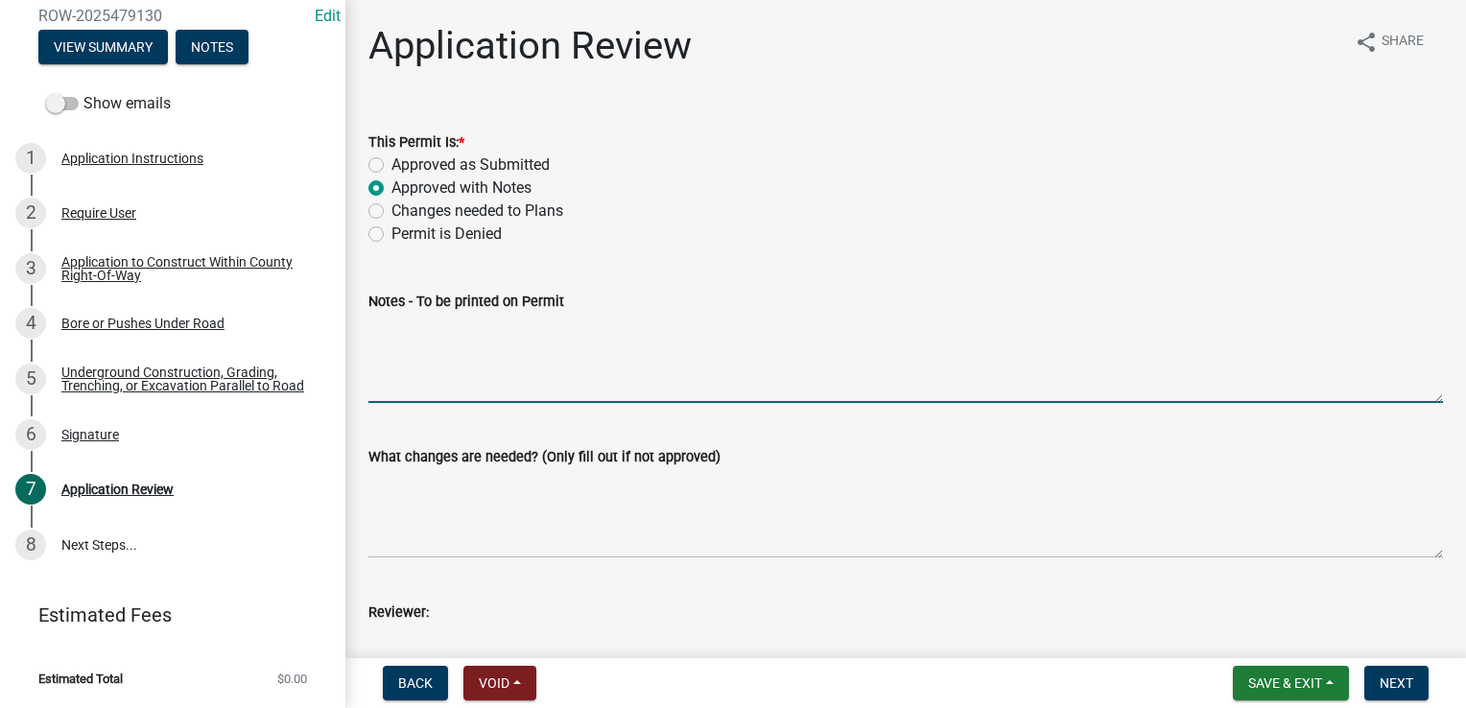
click at [467, 378] on textarea "Notes - To be printed on Permit" at bounding box center [905, 358] width 1075 height 90
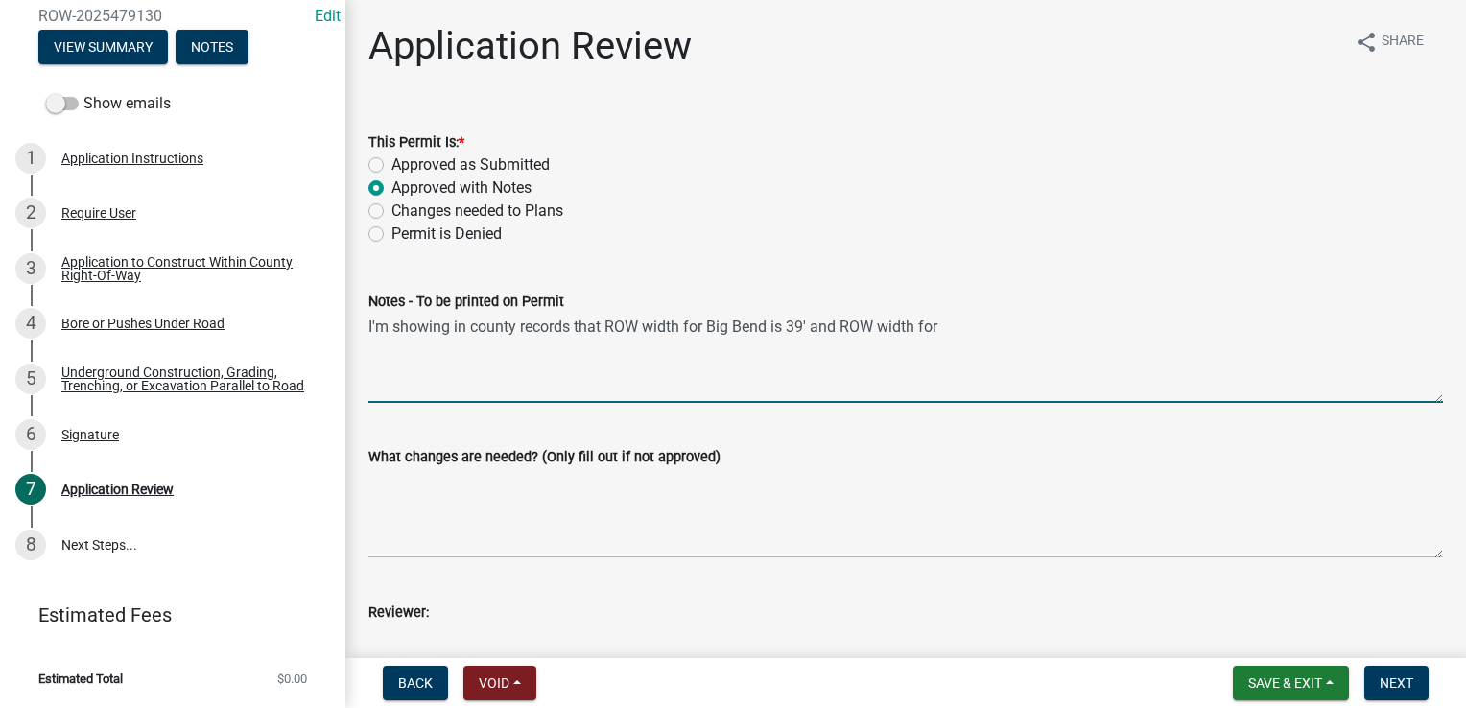
click at [1060, 332] on textarea "I'm showing in county records that ROW width for Big Bend is 39' and ROW width …" at bounding box center [905, 358] width 1075 height 90
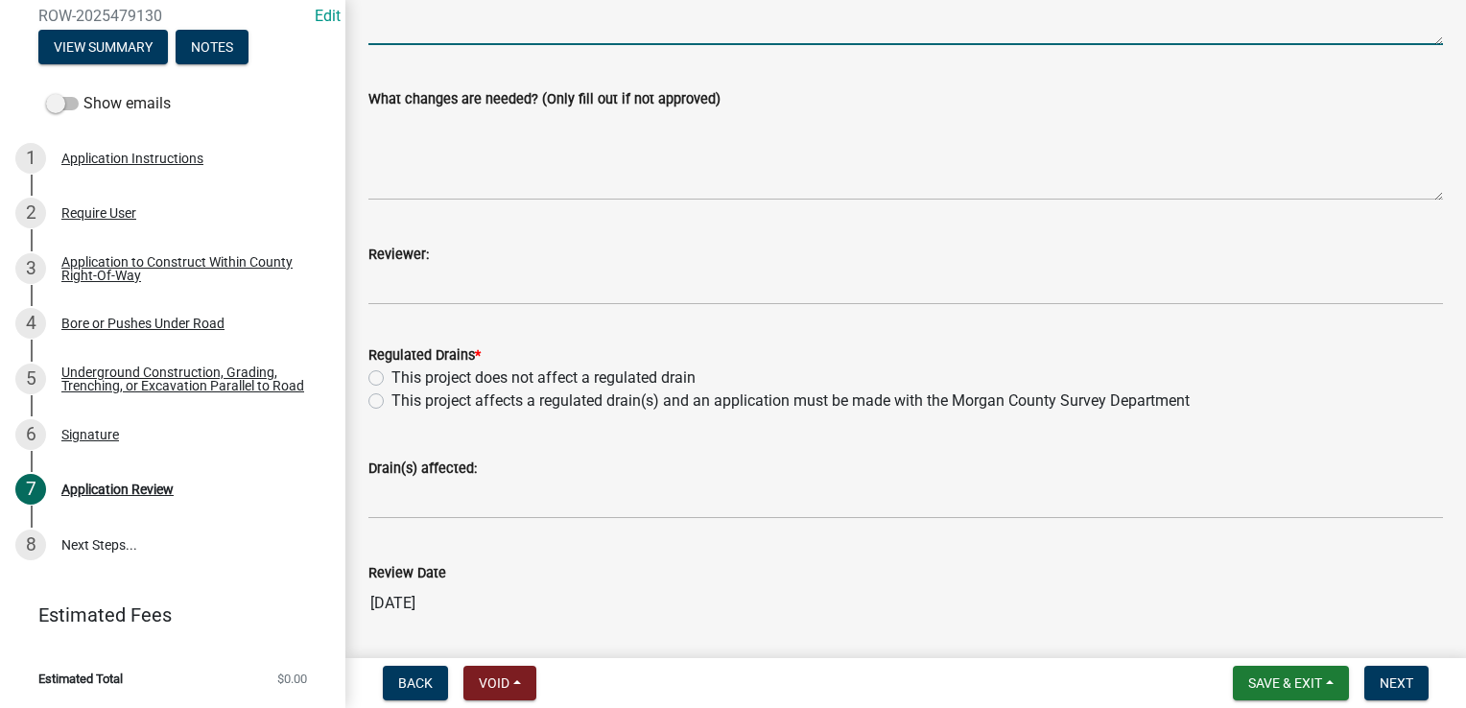
scroll to position [384, 0]
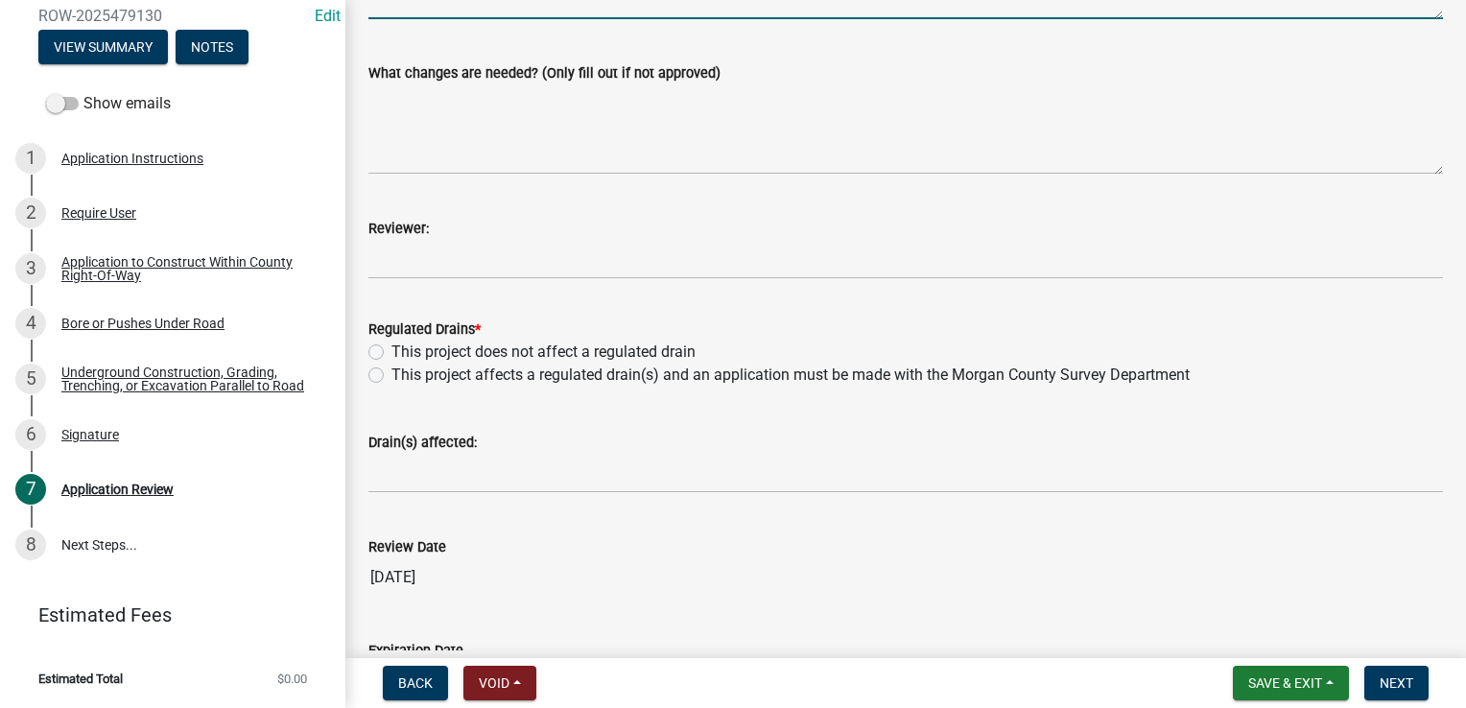
type textarea "I'm showing in county records that ROW width for Big Bend is 39' and ROW width …"
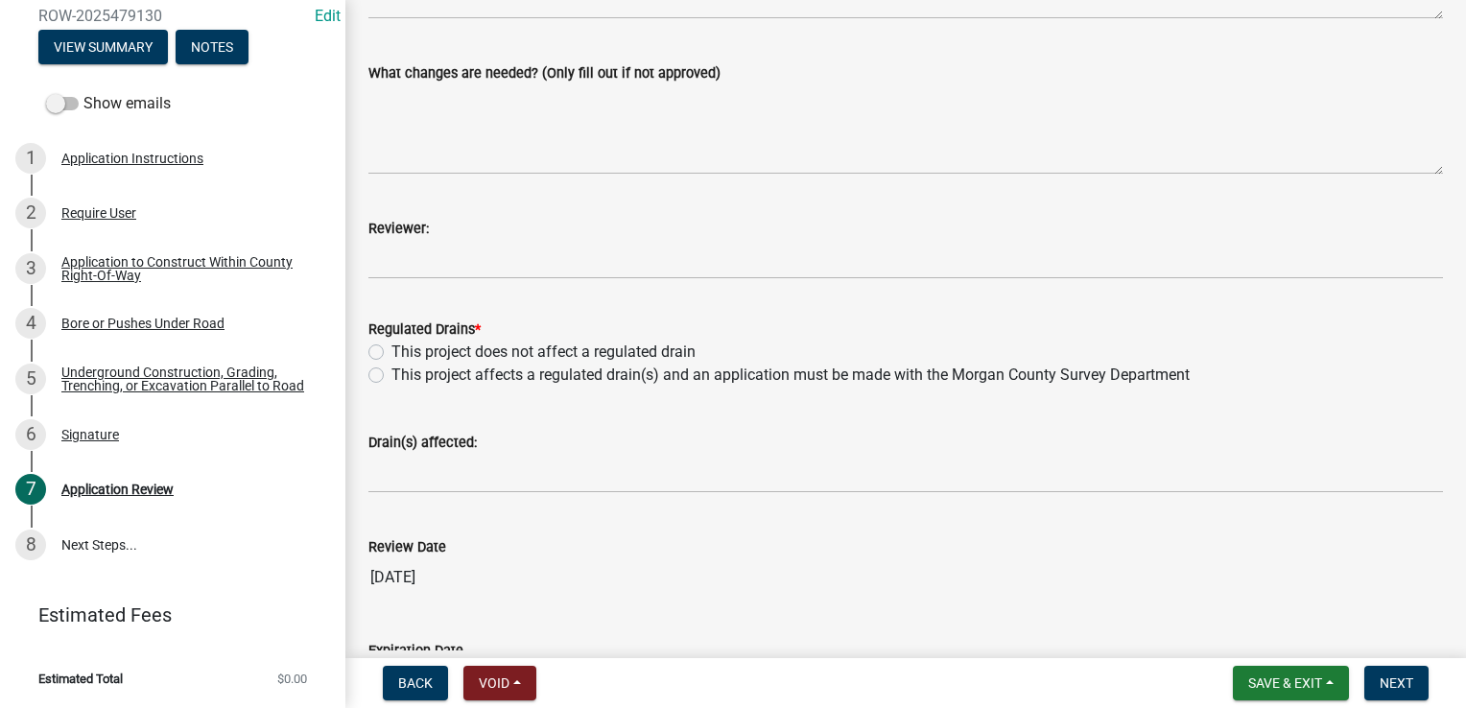
click at [391, 354] on label "This project does not affect a regulated drain" at bounding box center [543, 352] width 304 height 23
click at [391, 353] on input "This project does not affect a regulated drain" at bounding box center [397, 347] width 12 height 12
radio input "true"
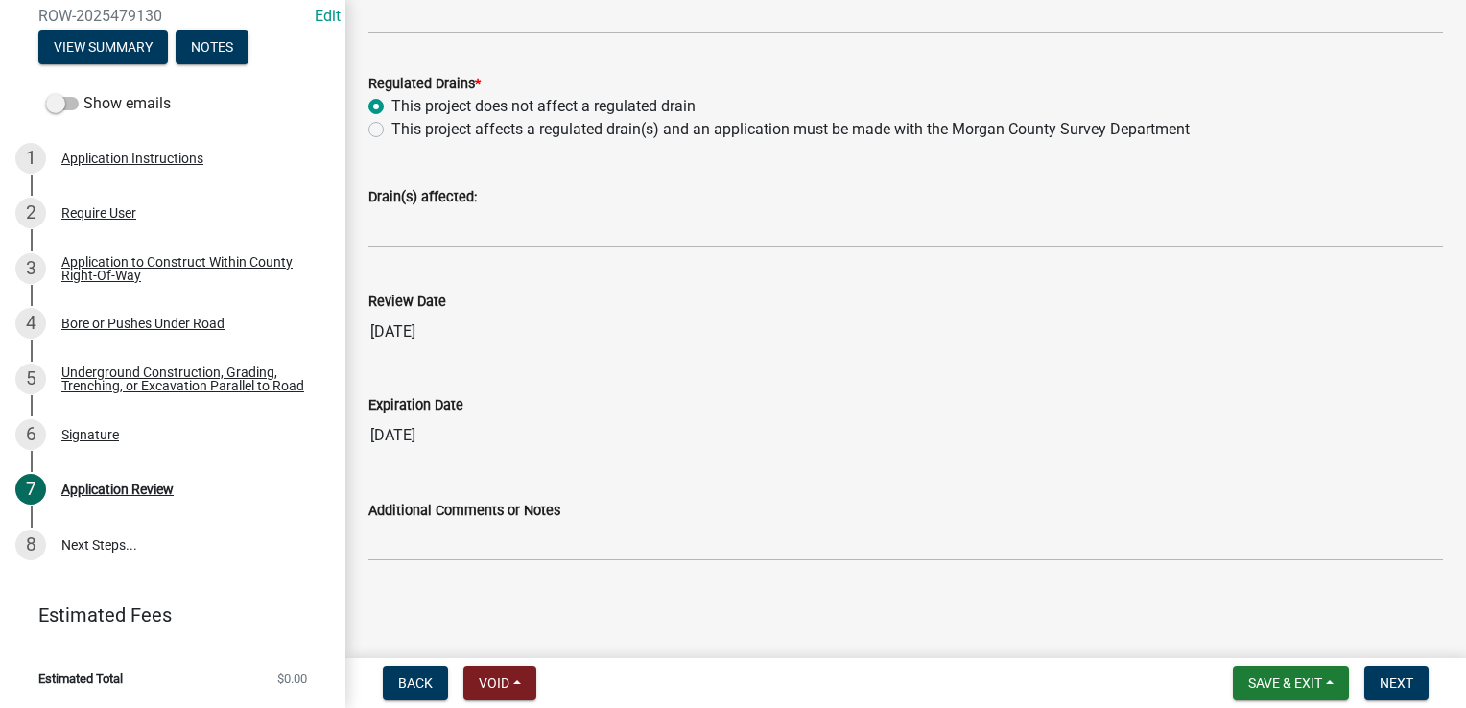
scroll to position [342, 0]
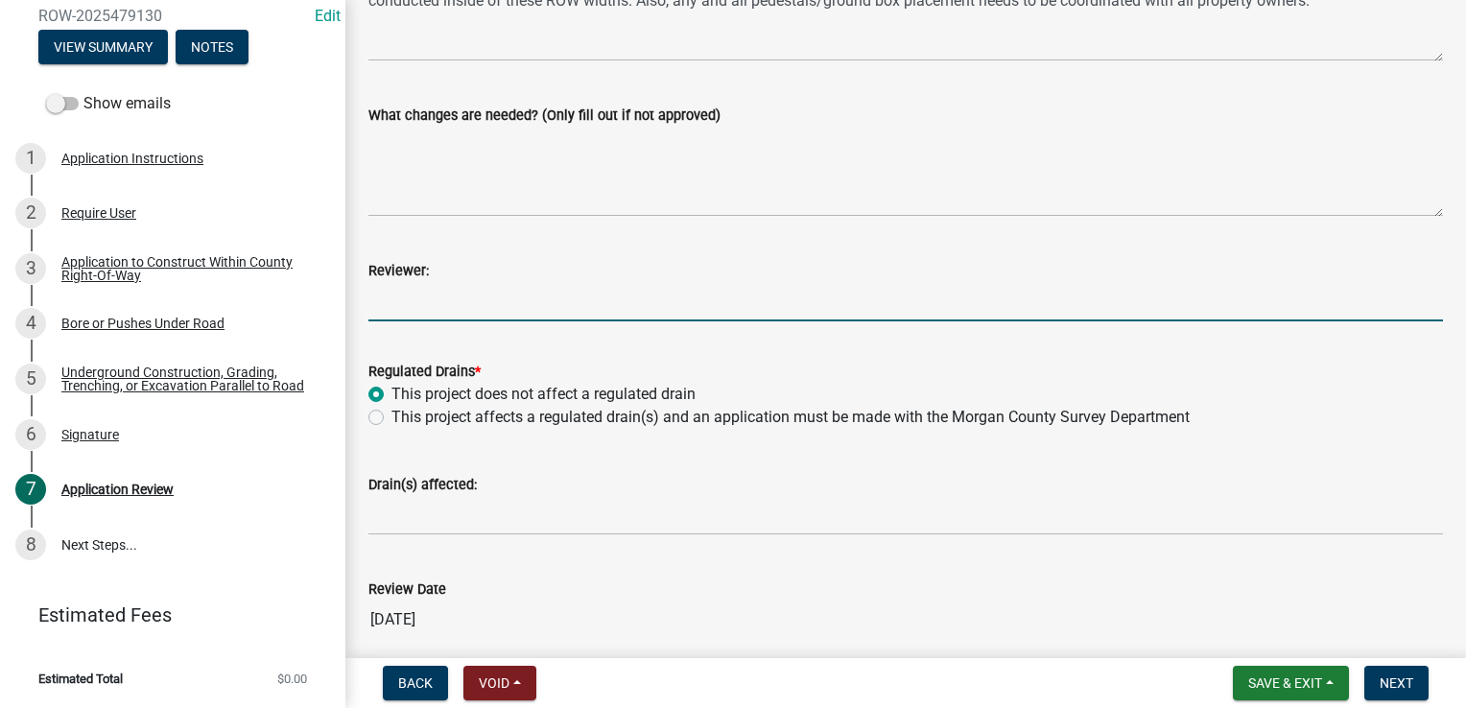
click at [430, 309] on input "Reviewer:" at bounding box center [905, 301] width 1075 height 39
type input "[PERSON_NAME]"
type input "0"
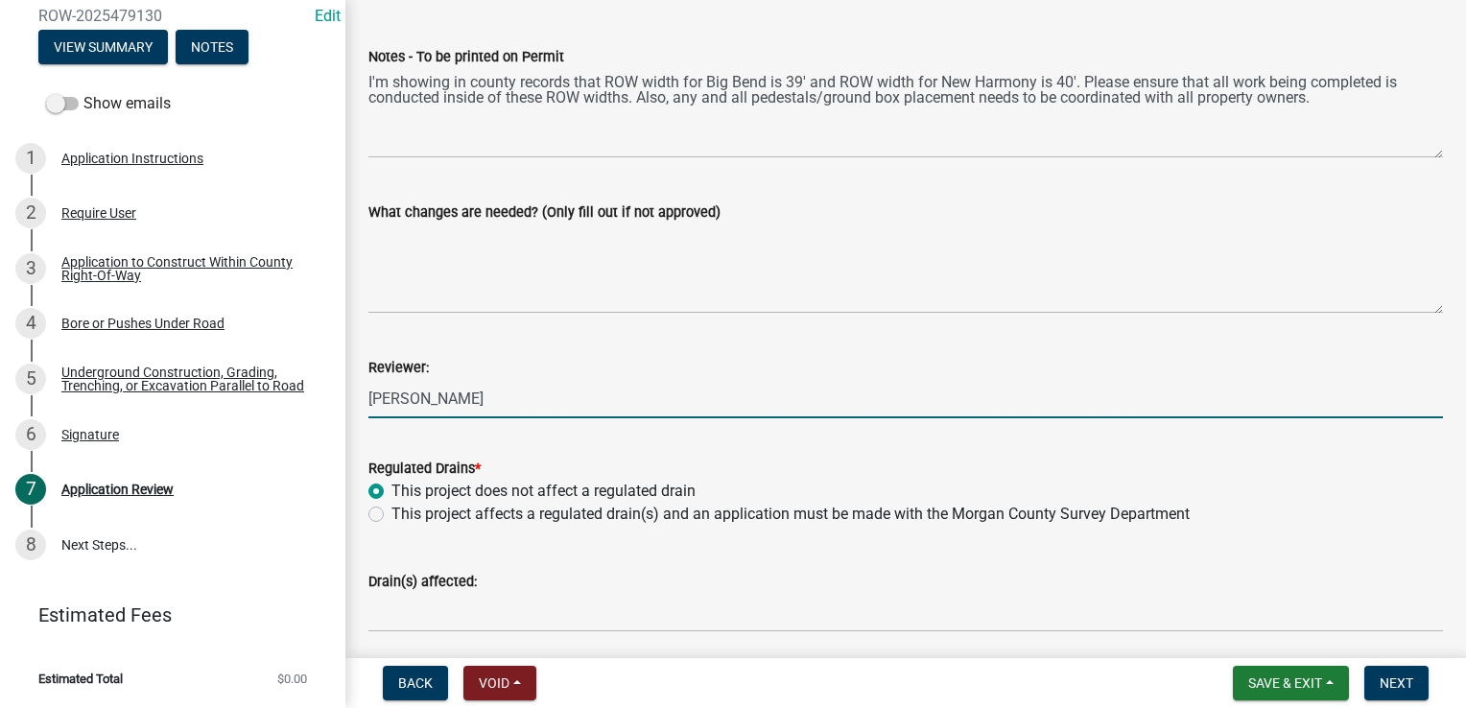
scroll to position [150, 0]
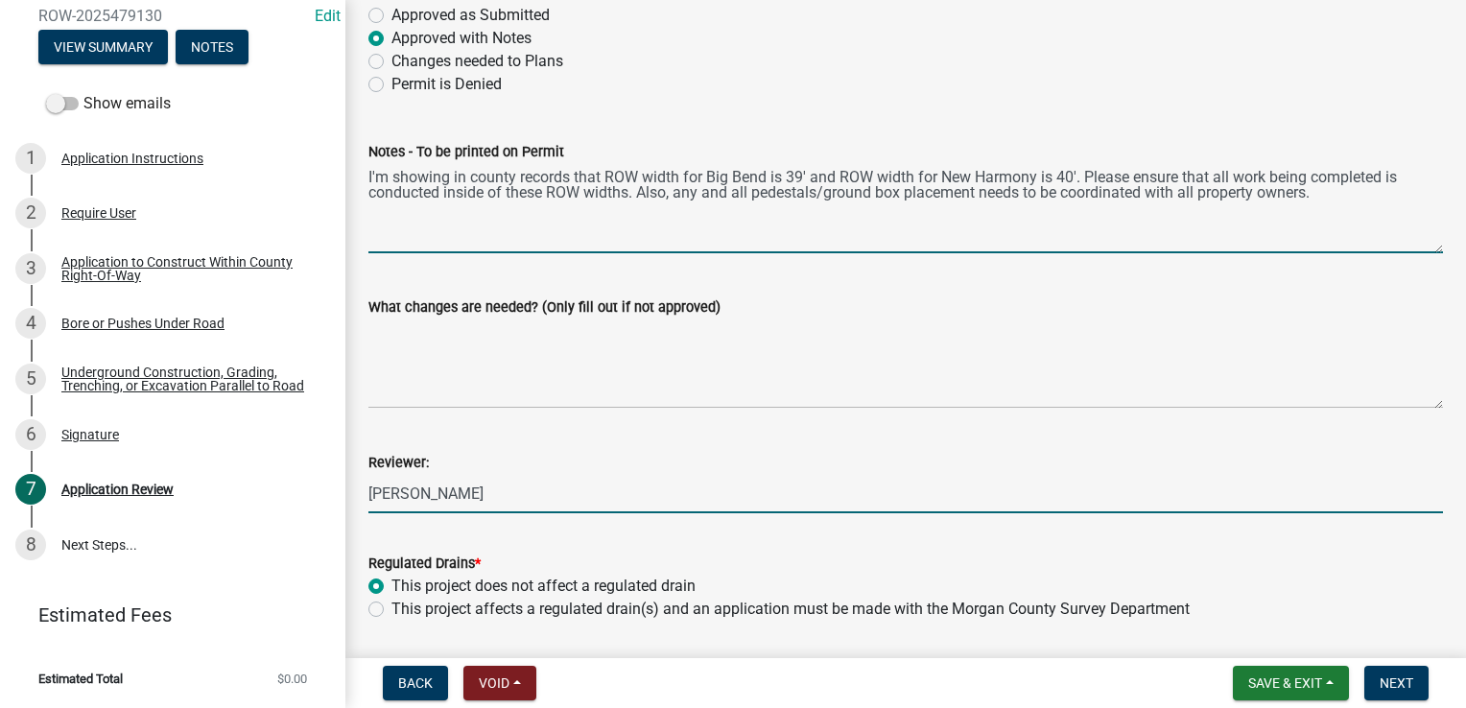
click at [770, 175] on textarea "I'm showing in county records that ROW width for Big Bend is 39' and ROW width …" at bounding box center [905, 208] width 1075 height 90
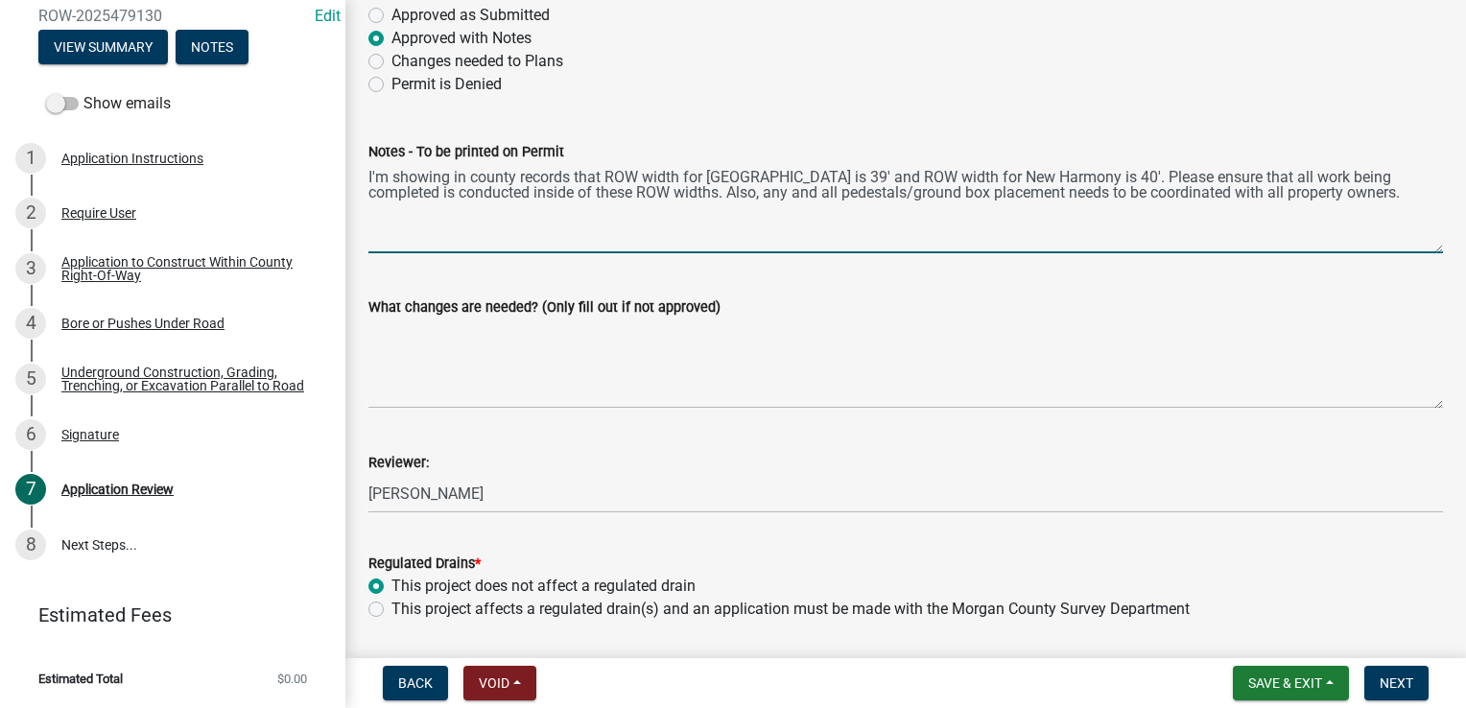
click at [1081, 178] on textarea "I'm showing in county records that ROW width for [GEOGRAPHIC_DATA] is 39' and R…" at bounding box center [905, 208] width 1075 height 90
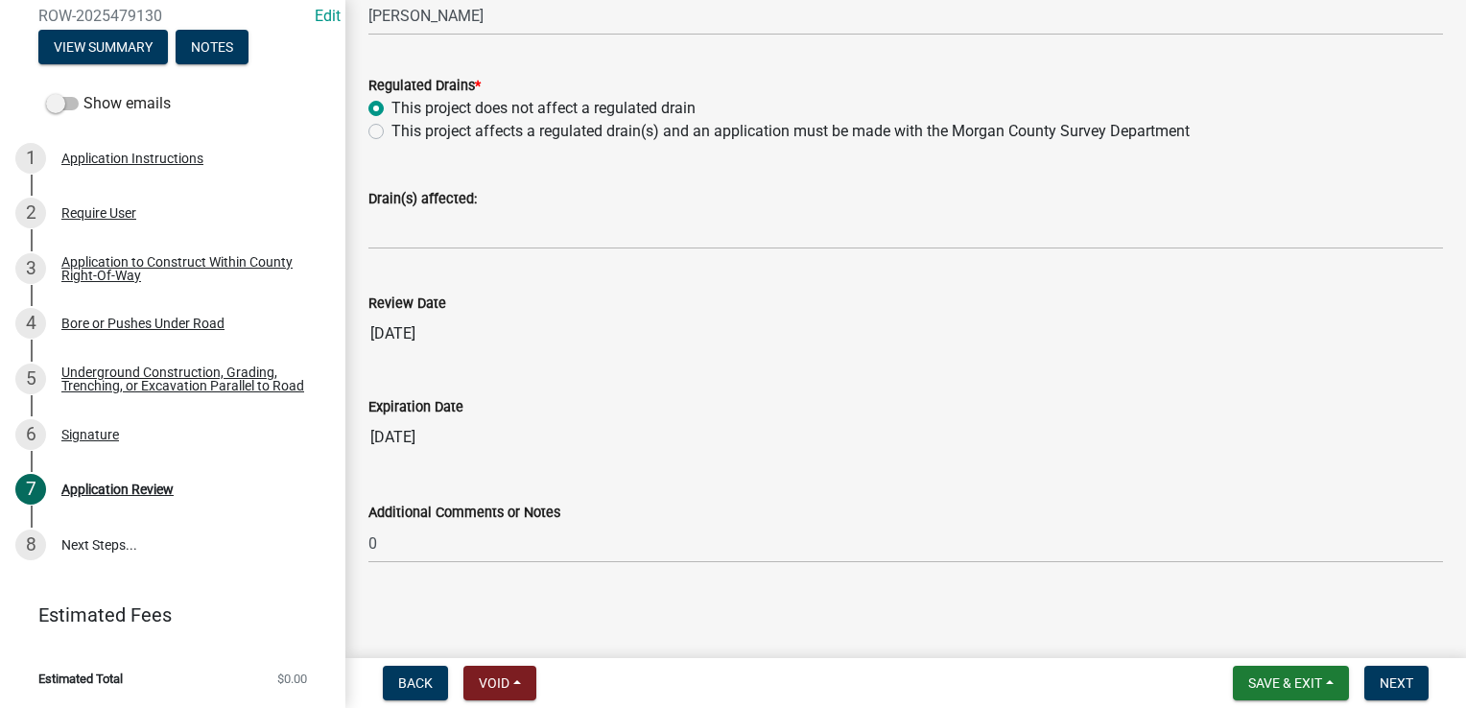
scroll to position [629, 0]
type textarea "I'm showing in county records that ROW width for [GEOGRAPHIC_DATA] is 39' and R…"
click at [1406, 690] on span "Next" at bounding box center [1397, 683] width 34 height 15
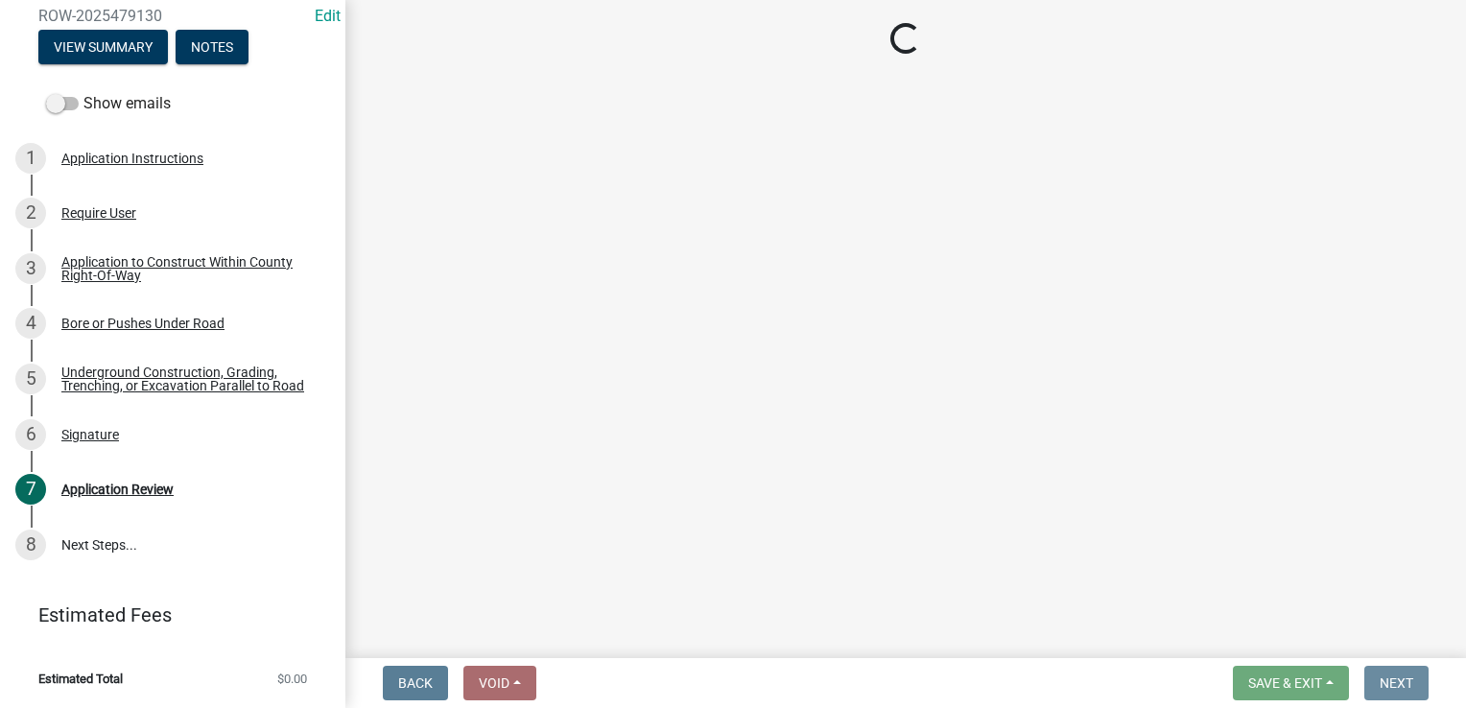
scroll to position [0, 0]
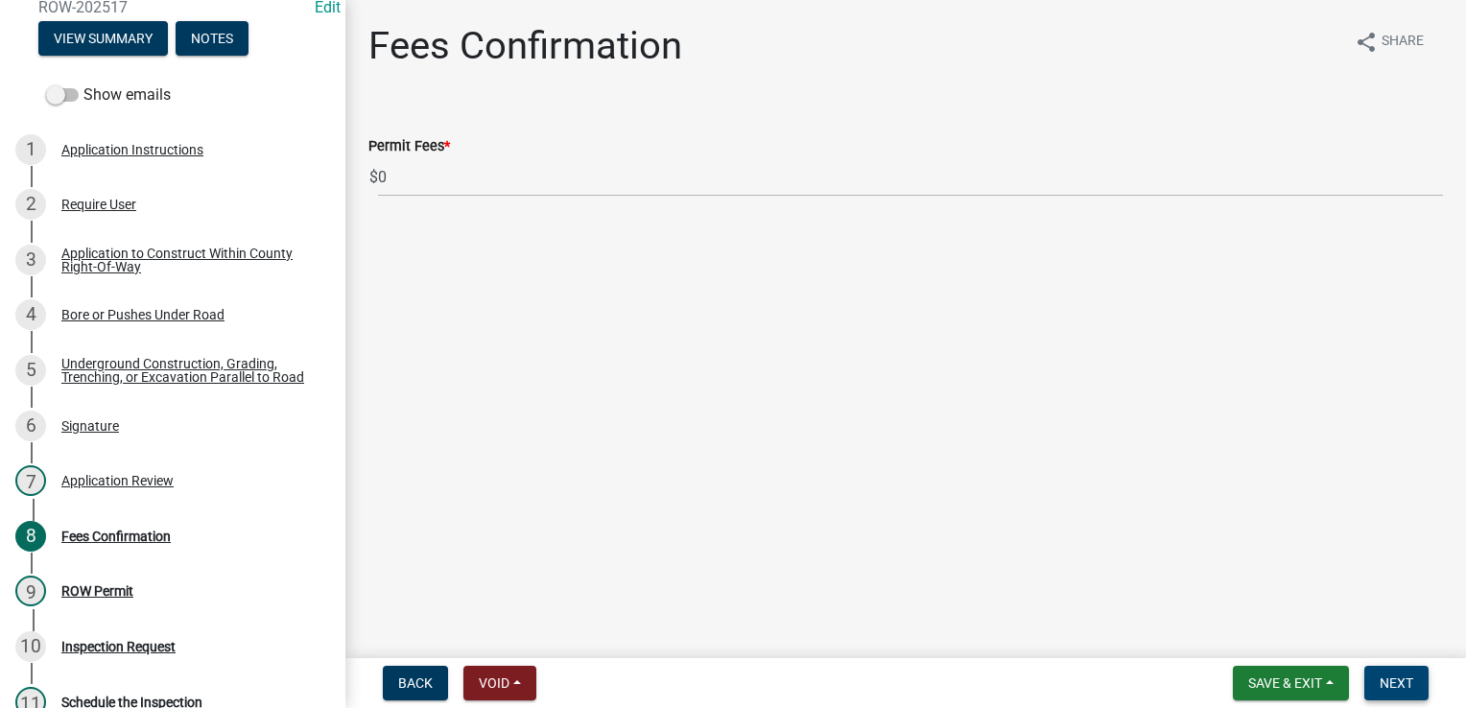
click at [1414, 680] on button "Next" at bounding box center [1396, 683] width 64 height 35
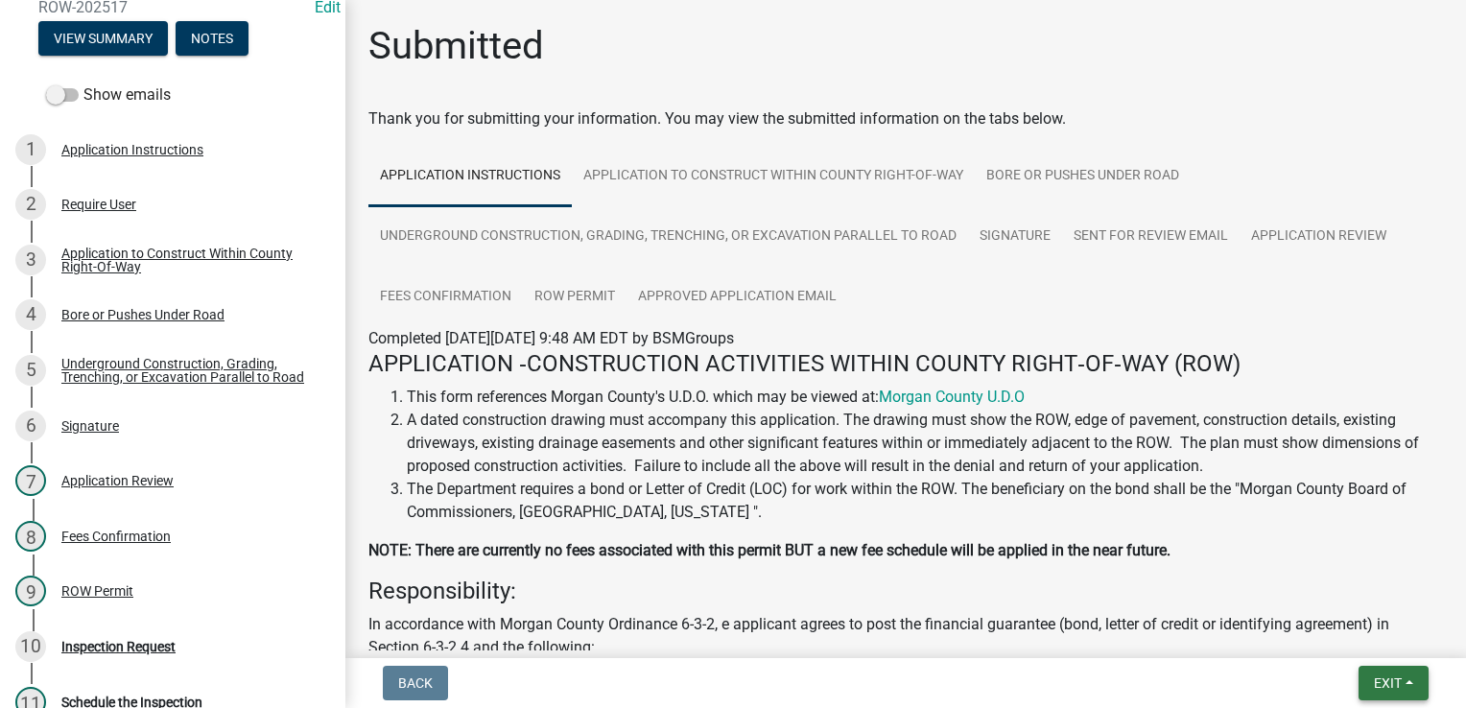
click at [1389, 678] on span "Exit" at bounding box center [1388, 683] width 28 height 15
click at [1366, 639] on button "Save & Exit" at bounding box center [1353, 633] width 154 height 46
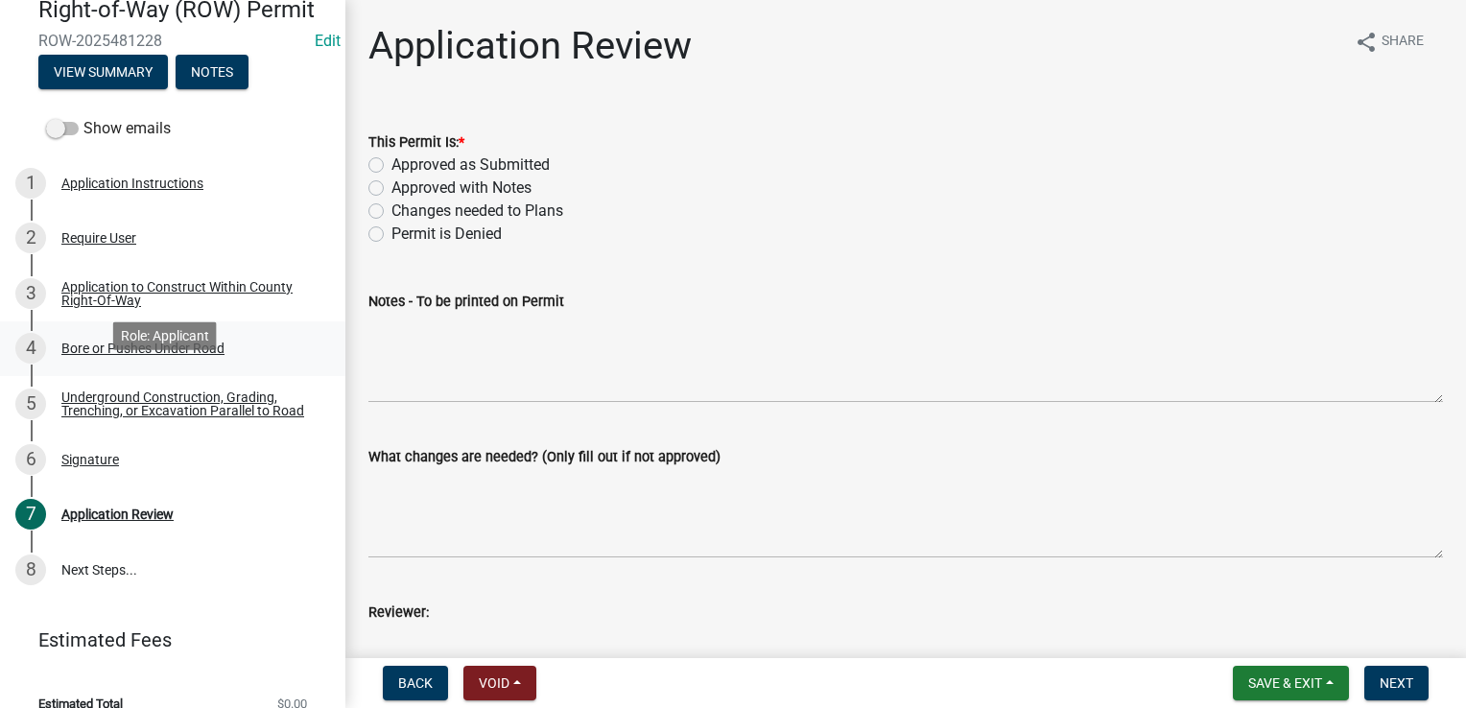
scroll to position [222, 0]
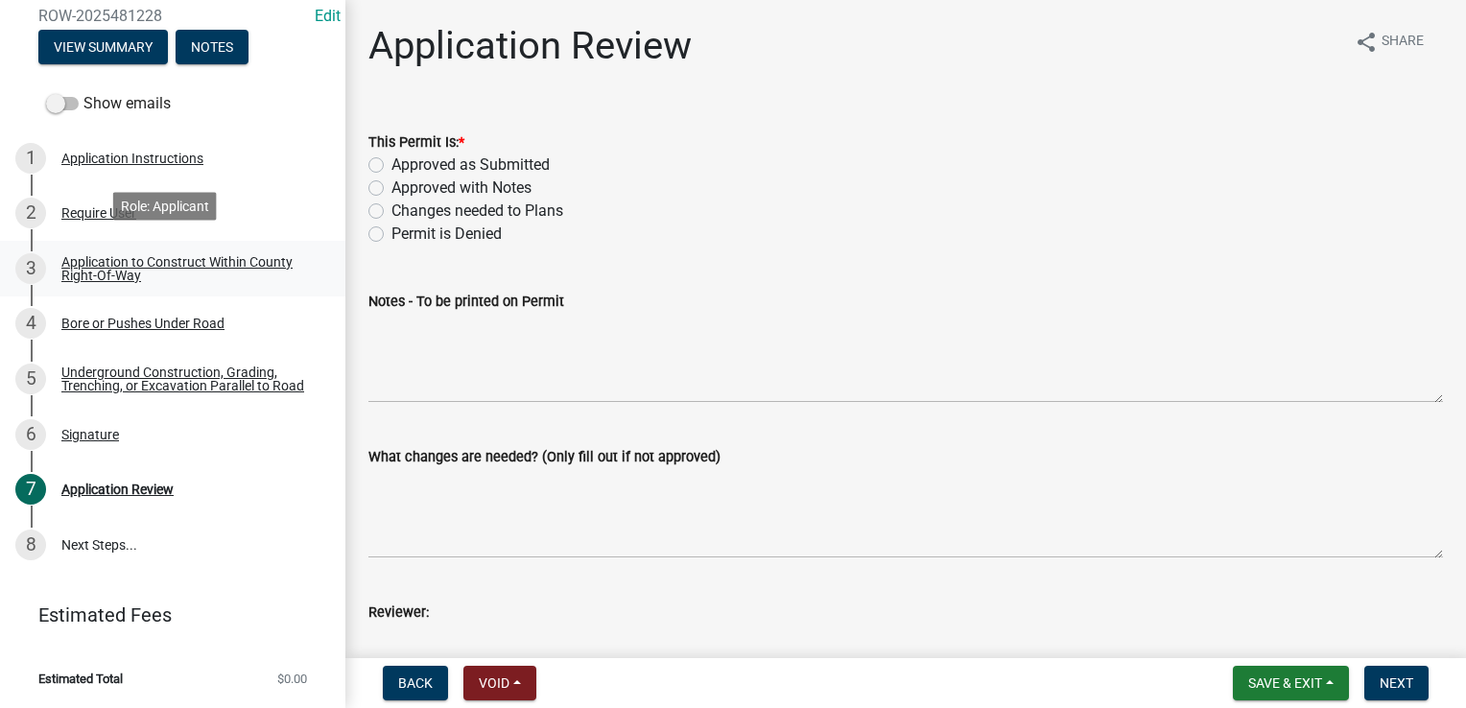
click at [145, 266] on div "Application to Construct Within County Right-Of-Way" at bounding box center [187, 268] width 253 height 27
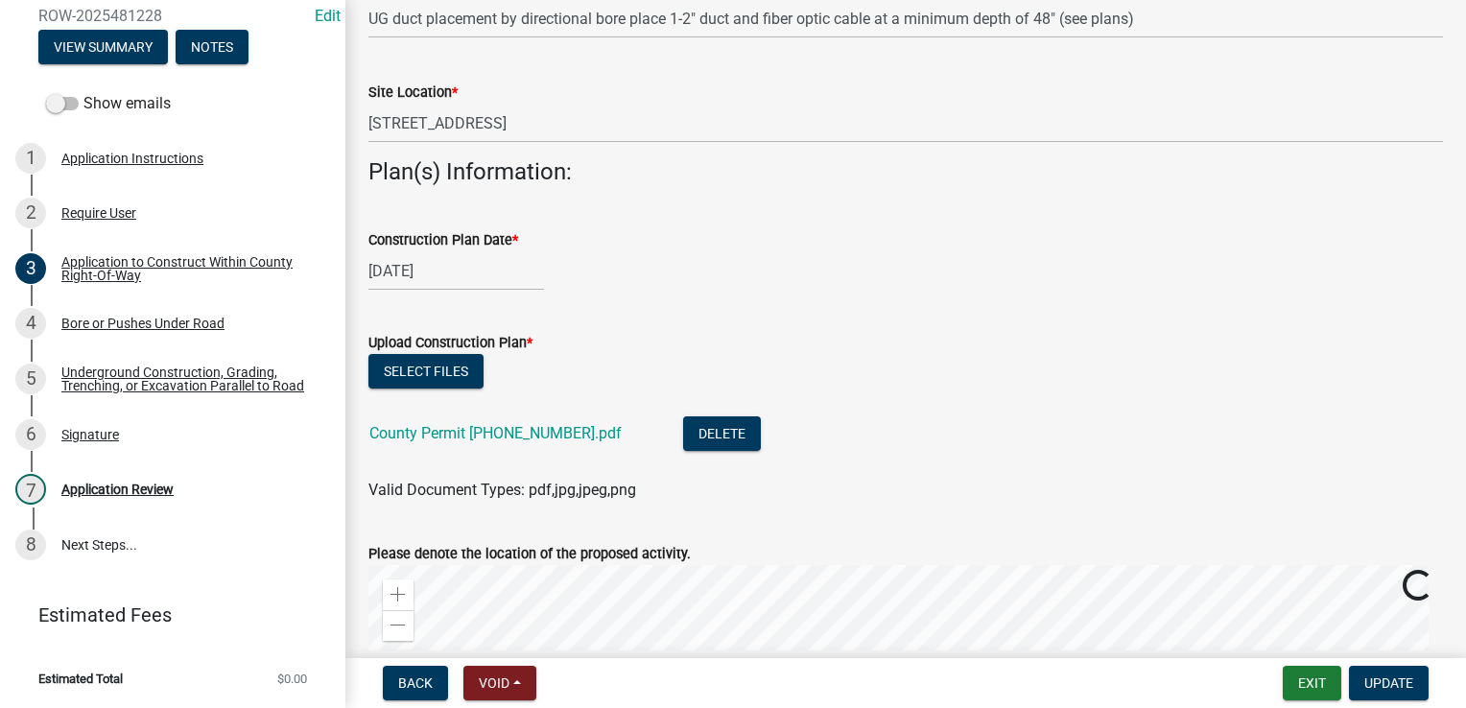
scroll to position [960, 0]
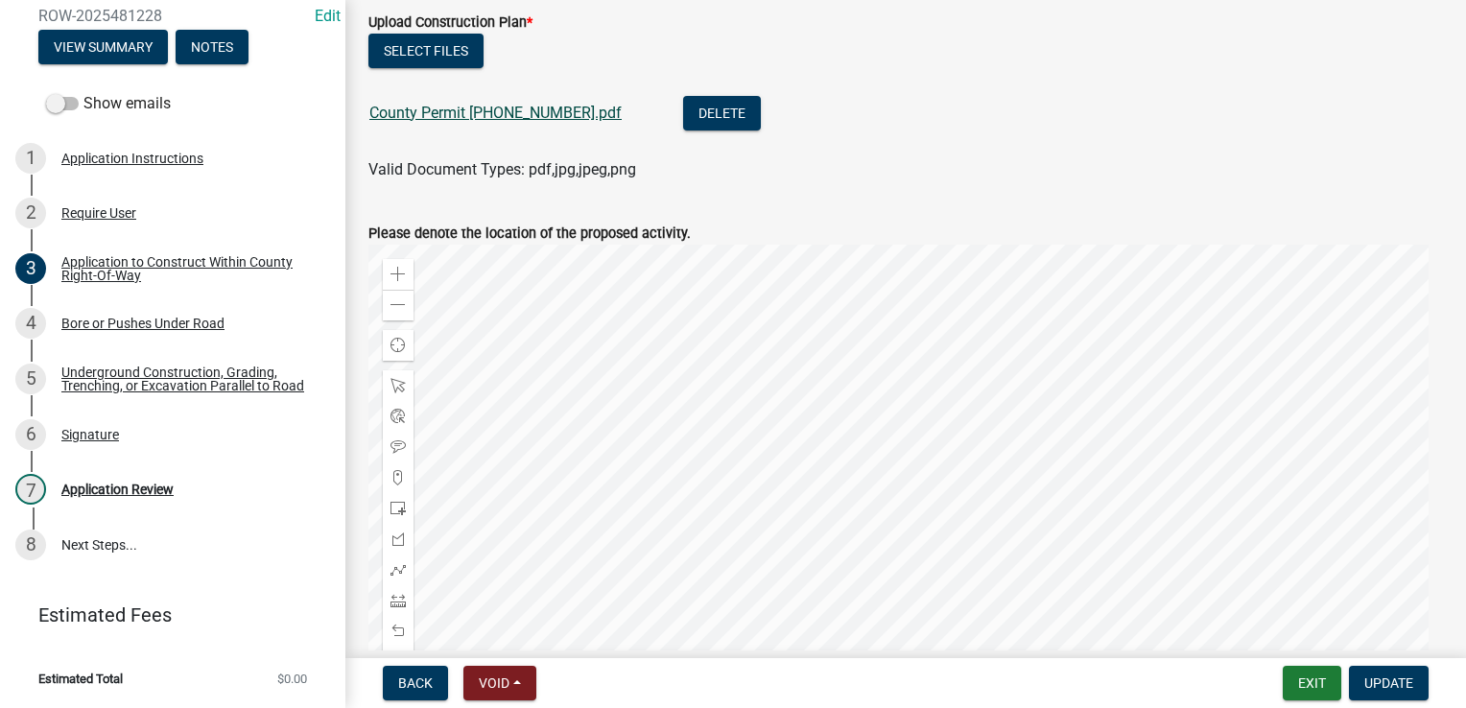
click at [500, 114] on link "County Permit 25-01350-09.pdf" at bounding box center [495, 113] width 252 height 18
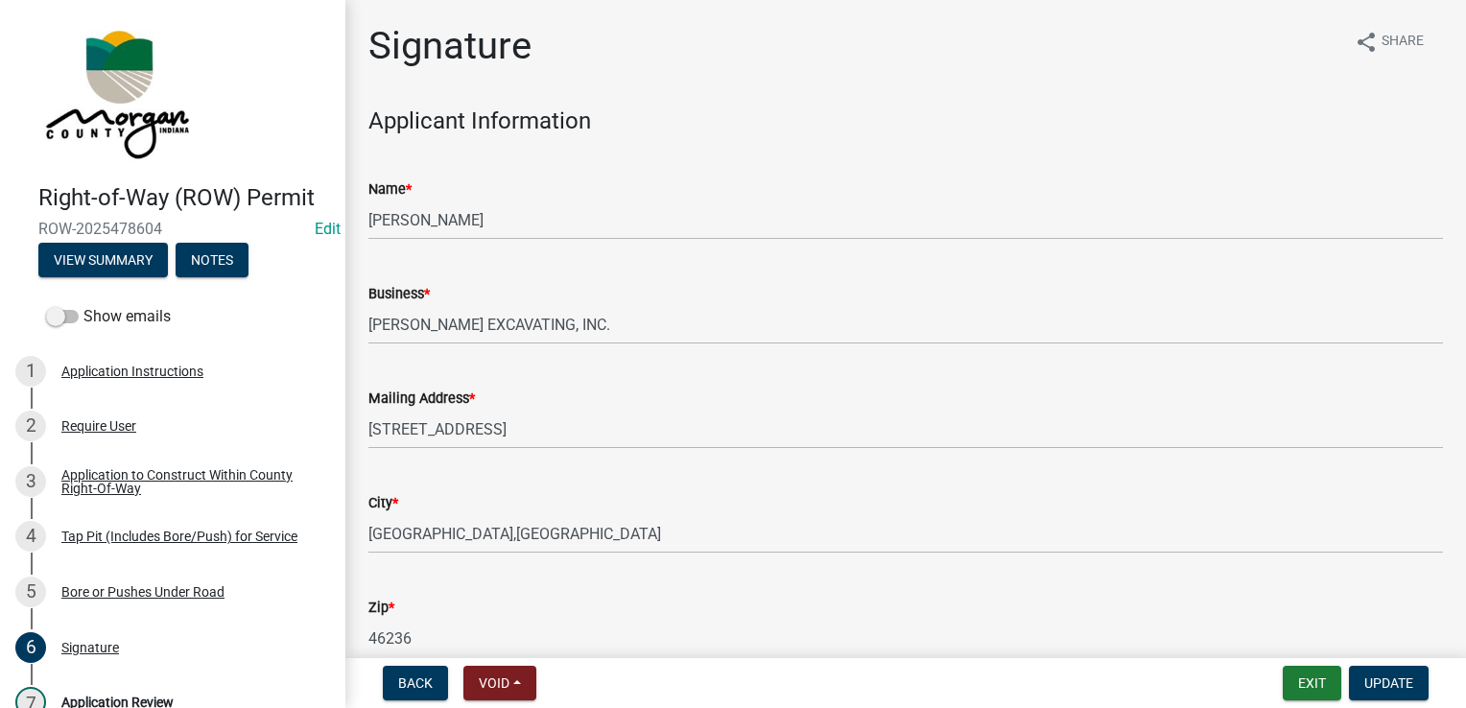
scroll to position [480, 0]
